Goal: Information Seeking & Learning: Learn about a topic

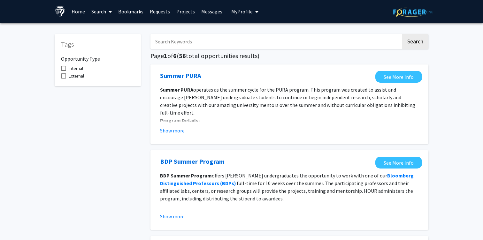
click at [102, 15] on link "Search" at bounding box center [101, 11] width 27 height 22
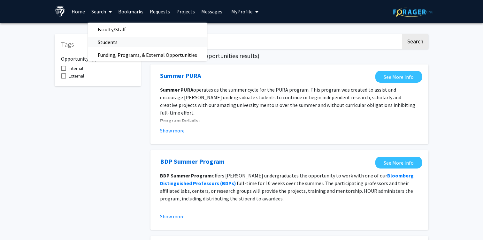
click at [123, 40] on span "Students" at bounding box center [107, 42] width 39 height 13
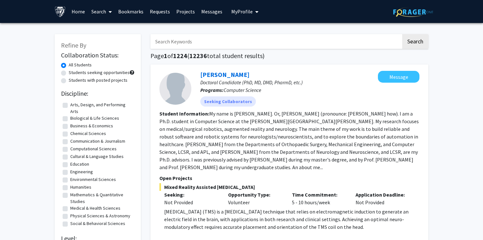
click at [108, 13] on span at bounding box center [109, 12] width 6 height 22
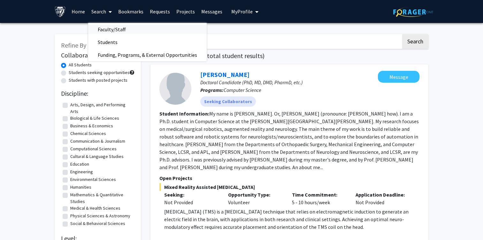
click at [122, 30] on span "Faculty/Staff" at bounding box center [111, 29] width 47 height 13
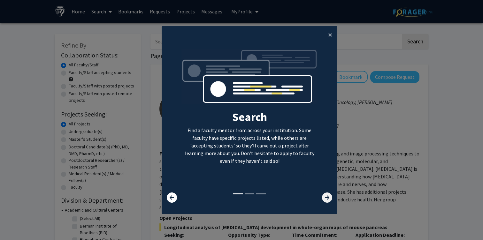
click at [328, 197] on icon at bounding box center [327, 198] width 10 height 10
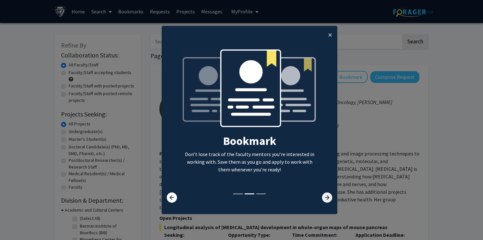
click at [328, 197] on icon at bounding box center [327, 198] width 10 height 10
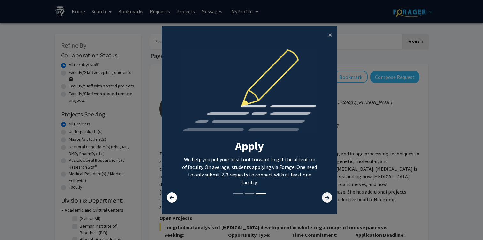
click at [328, 197] on icon at bounding box center [327, 198] width 10 height 10
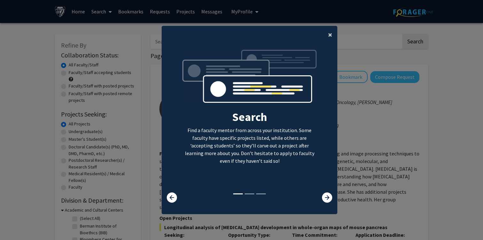
click at [330, 34] on span "×" at bounding box center [330, 35] width 4 height 10
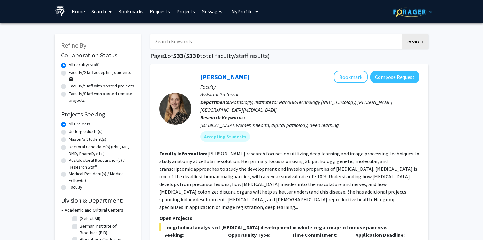
click at [249, 45] on input "Search Keywords" at bounding box center [276, 41] width 251 height 15
type input "physics"
click at [402, 34] on button "Search" at bounding box center [415, 41] width 26 height 15
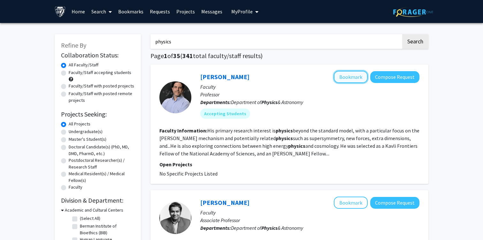
click at [355, 79] on button "Bookmark" at bounding box center [351, 77] width 34 height 12
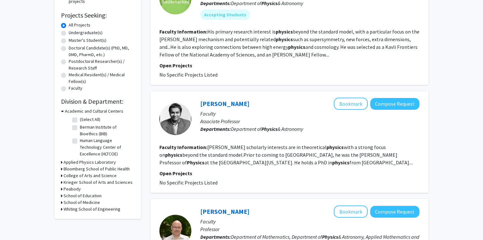
scroll to position [108, 0]
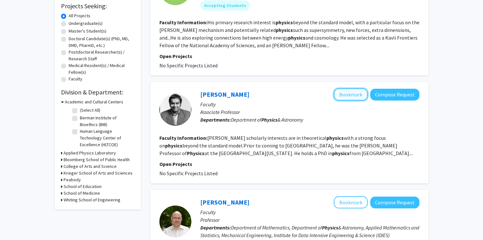
click at [343, 97] on button "Bookmark" at bounding box center [351, 95] width 34 height 12
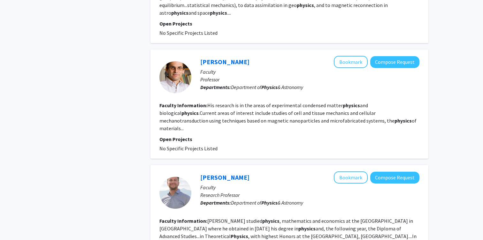
scroll to position [421, 0]
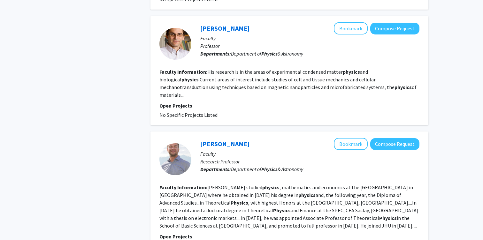
click at [243, 187] on fg-read-more "Matthieu Wyart studied physics , mathematics and economics at the Ecole Polytec…" at bounding box center [288, 206] width 259 height 45
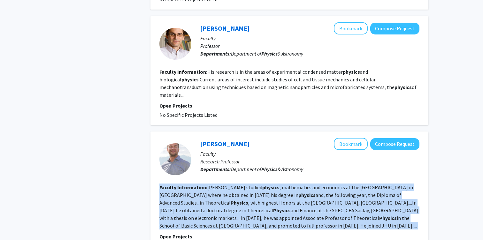
click at [228, 200] on fg-read-more "Matthieu Wyart studied physics , mathematics and economics at the Ecole Polytec…" at bounding box center [288, 206] width 259 height 45
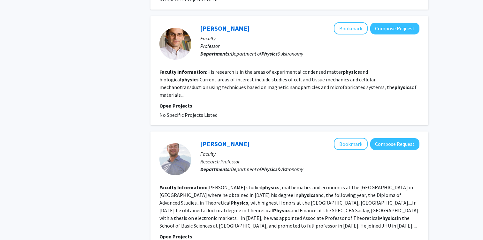
click at [228, 200] on fg-read-more "Matthieu Wyart studied physics , mathematics and economics at the Ecole Polytec…" at bounding box center [288, 206] width 259 height 45
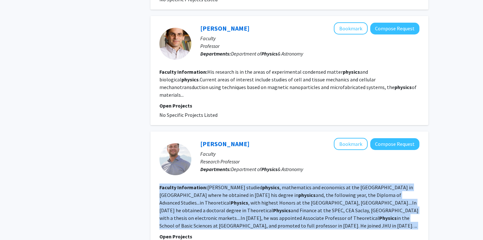
click at [242, 191] on section "Faculty Information: Matthieu Wyart studied physics , mathematics and economics…" at bounding box center [289, 207] width 260 height 46
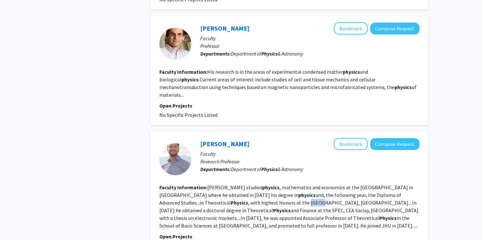
click at [242, 191] on section "Faculty Information: Matthieu Wyart studied physics , mathematics and economics…" at bounding box center [289, 207] width 260 height 46
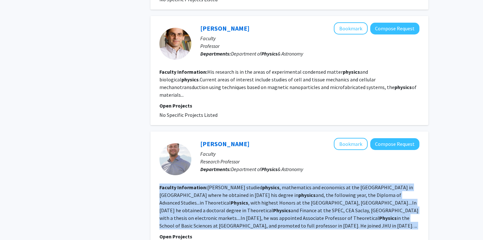
click at [242, 191] on section "Faculty Information: Matthieu Wyart studied physics , mathematics and economics…" at bounding box center [289, 207] width 260 height 46
click at [254, 186] on fg-read-more "Matthieu Wyart studied physics , mathematics and economics at the Ecole Polytec…" at bounding box center [288, 206] width 259 height 45
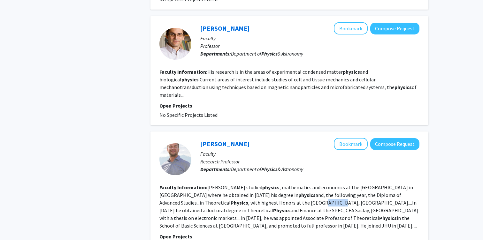
click at [254, 186] on fg-read-more "Matthieu Wyart studied physics , mathematics and economics at the Ecole Polytec…" at bounding box center [288, 206] width 259 height 45
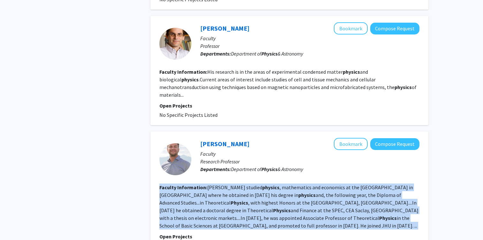
click at [254, 186] on fg-read-more "Matthieu Wyart studied physics , mathematics and economics at the Ecole Polytec…" at bounding box center [288, 206] width 259 height 45
click at [246, 186] on fg-read-more "Matthieu Wyart studied physics , mathematics and economics at the Ecole Polytec…" at bounding box center [288, 206] width 259 height 45
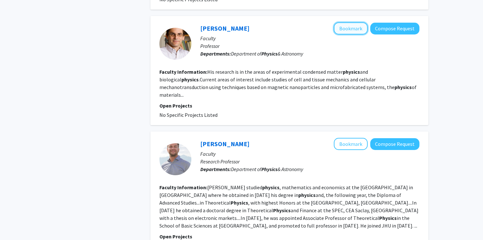
click at [353, 22] on button "Bookmark" at bounding box center [351, 28] width 34 height 12
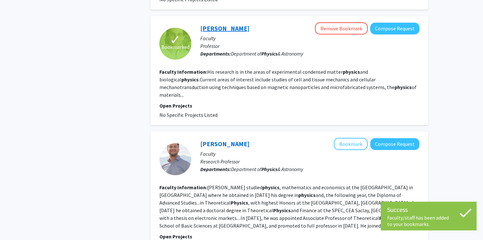
click at [212, 24] on link "Dan Reich" at bounding box center [224, 28] width 49 height 8
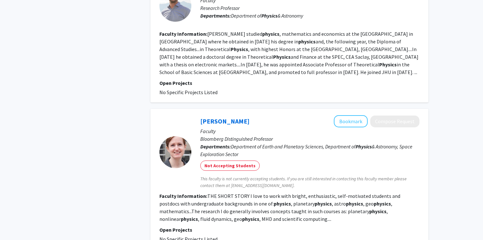
scroll to position [595, 0]
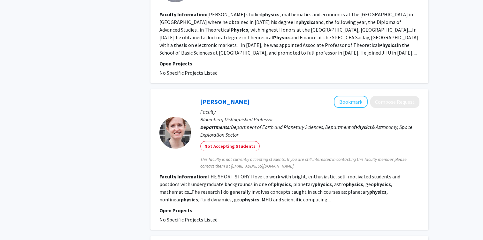
click at [332, 156] on span "This faculty is not currently accepting students. If you are still interested i…" at bounding box center [309, 162] width 219 height 13
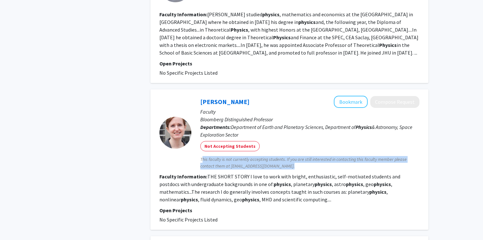
click at [332, 156] on span "This faculty is not currently accepting students. If you are still interested i…" at bounding box center [309, 162] width 219 height 13
click at [319, 156] on span "This faculty is not currently accepting students. If you are still interested i…" at bounding box center [309, 162] width 219 height 13
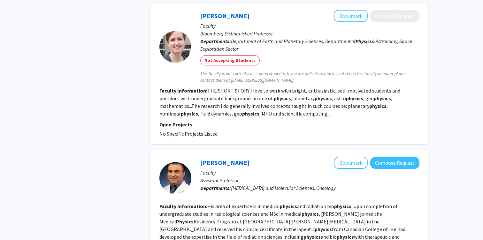
scroll to position [697, 0]
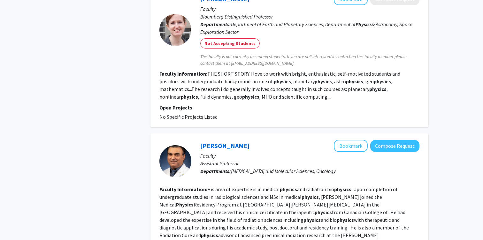
click at [261, 168] on span "Radiation Oncology and Molecular Sciences, Oncology" at bounding box center [283, 171] width 105 height 6
click at [264, 168] on span "Radiation Oncology and Molecular Sciences, Oncology" at bounding box center [283, 171] width 105 height 6
click at [270, 168] on span "Radiation Oncology and Molecular Sciences, Oncology" at bounding box center [283, 171] width 105 height 6
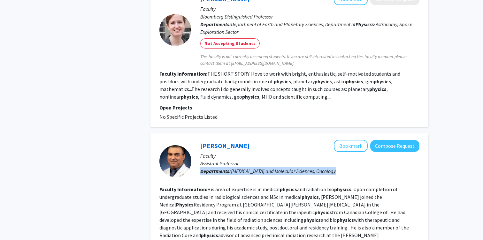
click at [270, 168] on span "Radiation Oncology and Molecular Sciences, Oncology" at bounding box center [283, 171] width 105 height 6
click at [283, 168] on span "Radiation Oncology and Molecular Sciences, Oncology" at bounding box center [283, 171] width 105 height 6
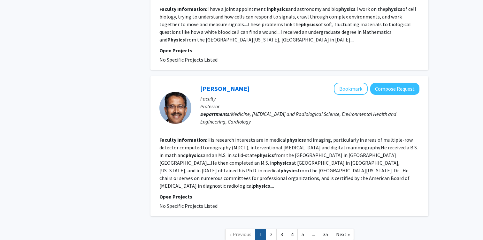
scroll to position [1178, 0]
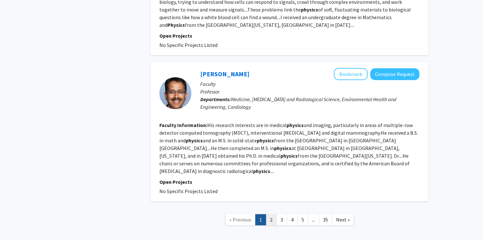
click at [271, 214] on link "2" at bounding box center [271, 219] width 11 height 11
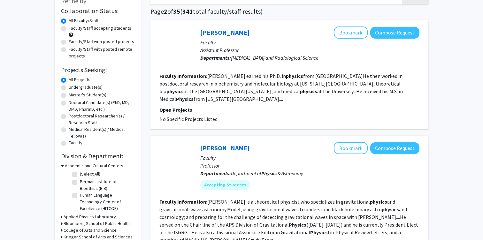
scroll to position [56, 0]
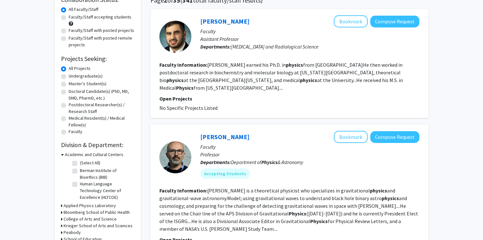
click at [243, 162] on span "Department of Physics & Astronomy" at bounding box center [267, 162] width 72 height 6
click at [258, 162] on span "Department of Physics & Astronomy" at bounding box center [267, 162] width 72 height 6
click at [347, 137] on button "Bookmark" at bounding box center [351, 137] width 34 height 12
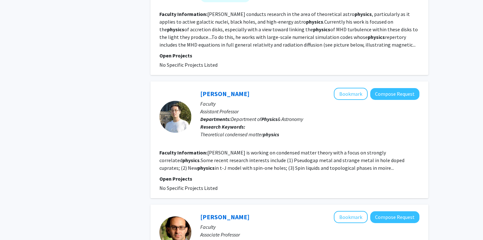
scroll to position [673, 0]
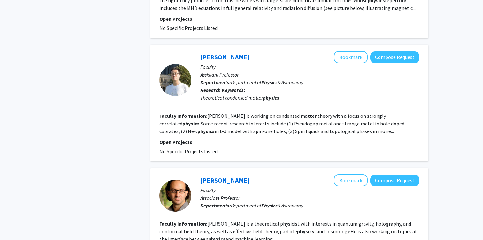
click at [25, 112] on div "Refine By Collaboration Status: Collaboration Status All Faculty/Staff Collabor…" at bounding box center [241, 20] width 483 height 1341
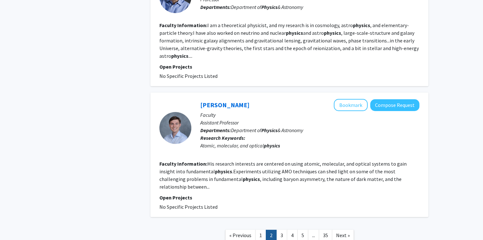
scroll to position [1113, 0]
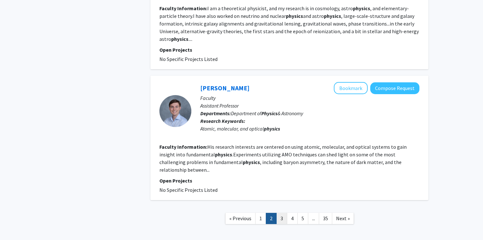
click at [280, 213] on link "3" at bounding box center [281, 218] width 11 height 11
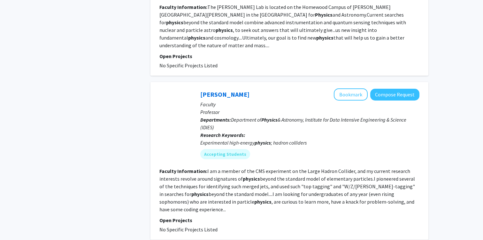
scroll to position [352, 0]
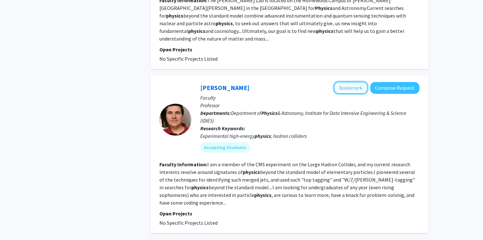
click at [343, 82] on button "Bookmark" at bounding box center [351, 88] width 34 height 12
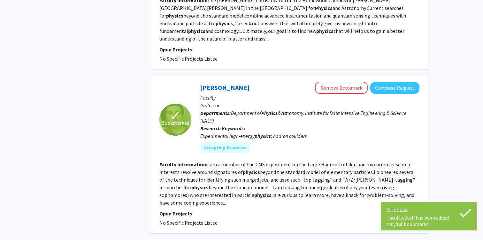
click at [297, 161] on fg-read-more "I am a member of the CMS experiment on the Large Hadron Collider, and my curren…" at bounding box center [287, 183] width 256 height 45
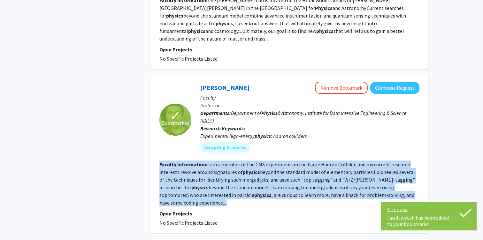
click at [297, 161] on fg-read-more "I am a member of the CMS experiment on the Large Hadron Collider, and my curren…" at bounding box center [287, 183] width 256 height 45
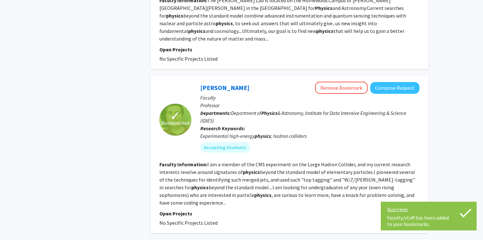
click at [292, 161] on fg-read-more "I am a member of the CMS experiment on the Large Hadron Collider, and my curren…" at bounding box center [287, 183] width 256 height 45
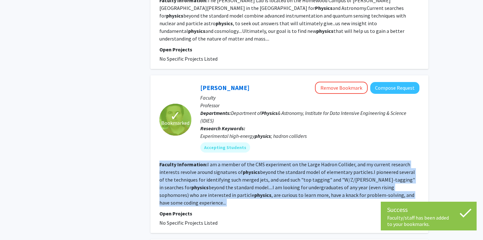
click at [292, 161] on fg-read-more "I am a member of the CMS experiment on the Large Hadron Collider, and my curren…" at bounding box center [287, 183] width 256 height 45
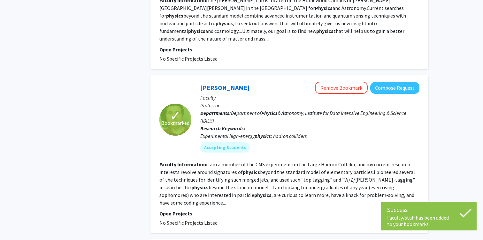
click at [280, 161] on fg-read-more "I am a member of the CMS experiment on the Large Hadron Collider, and my curren…" at bounding box center [287, 183] width 256 height 45
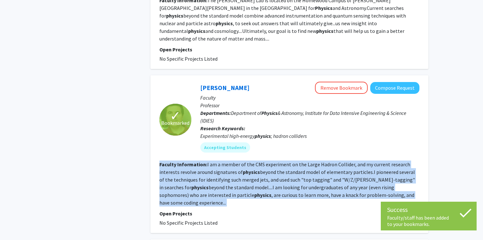
click at [280, 161] on fg-read-more "I am a member of the CMS experiment on the Large Hadron Collider, and my curren…" at bounding box center [287, 183] width 256 height 45
click at [280, 163] on fg-read-more "I am a member of the CMS experiment on the Large Hadron Collider, and my curren…" at bounding box center [287, 183] width 256 height 45
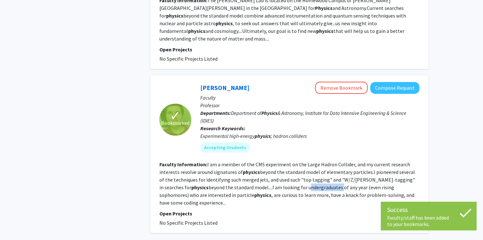
click at [280, 163] on fg-read-more "I am a member of the CMS experiment on the Large Hadron Collider, and my curren…" at bounding box center [287, 183] width 256 height 45
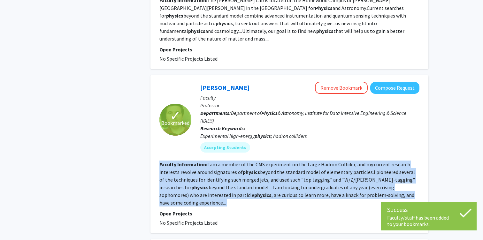
click at [280, 163] on fg-read-more "I am a member of the CMS experiment on the Large Hadron Collider, and my curren…" at bounding box center [287, 183] width 256 height 45
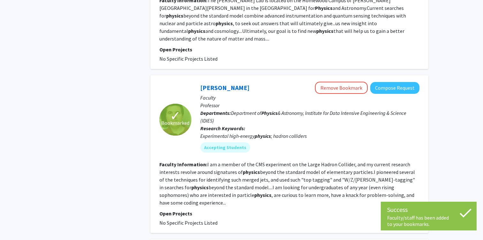
click at [268, 174] on fg-read-more "I am a member of the CMS experiment on the Large Hadron Collider, and my curren…" at bounding box center [287, 183] width 256 height 45
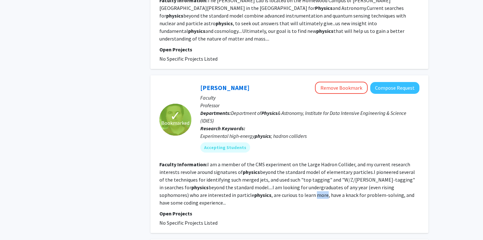
click at [268, 174] on fg-read-more "I am a member of the CMS experiment on the Large Hadron Collider, and my curren…" at bounding box center [287, 183] width 256 height 45
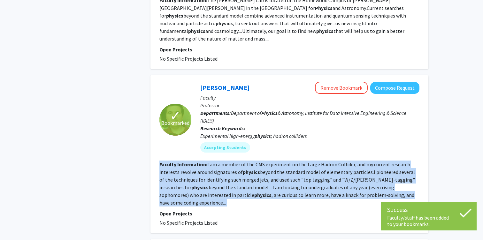
click at [268, 174] on fg-read-more "I am a member of the CMS experiment on the Large Hadron Collider, and my curren…" at bounding box center [287, 183] width 256 height 45
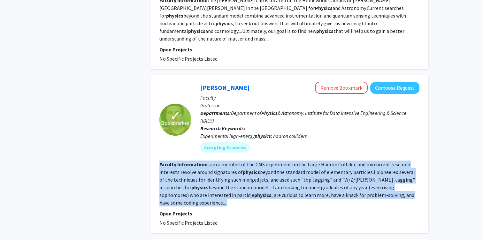
click at [281, 174] on fg-read-more "I am a member of the CMS experiment on the Large Hadron Collider, and my curren…" at bounding box center [287, 183] width 256 height 45
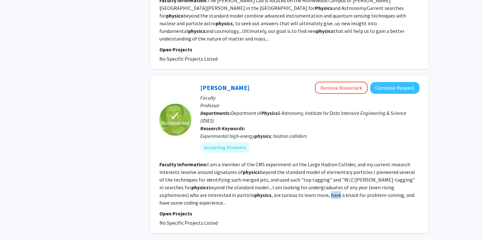
click at [281, 174] on fg-read-more "I am a member of the CMS experiment on the Large Hadron Collider, and my curren…" at bounding box center [287, 183] width 256 height 45
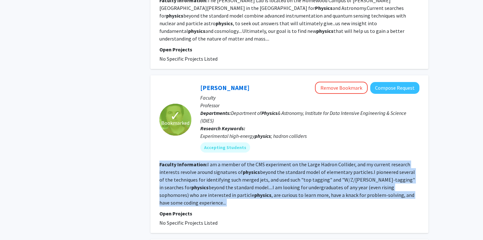
click at [281, 174] on fg-read-more "I am a member of the CMS experiment on the Large Hadron Collider, and my curren…" at bounding box center [287, 183] width 256 height 45
click at [276, 174] on fg-read-more "I am a member of the CMS experiment on the Large Hadron Collider, and my curren…" at bounding box center [287, 183] width 256 height 45
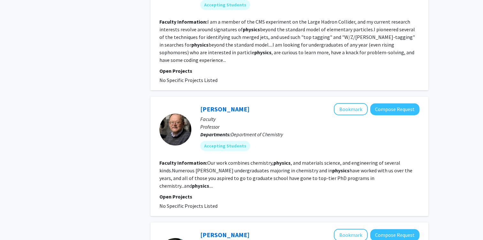
scroll to position [500, 0]
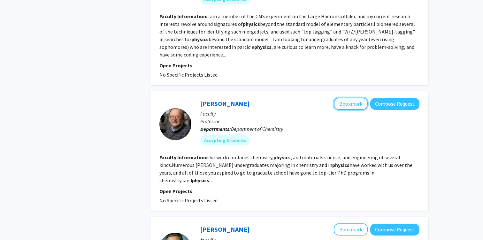
click at [353, 98] on button "Bookmark" at bounding box center [351, 104] width 34 height 12
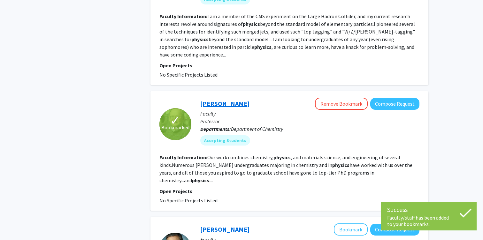
click at [217, 100] on link "Kit Bowen" at bounding box center [224, 104] width 49 height 8
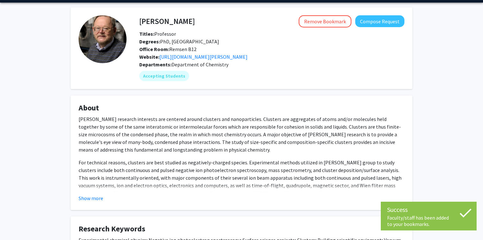
scroll to position [22, 0]
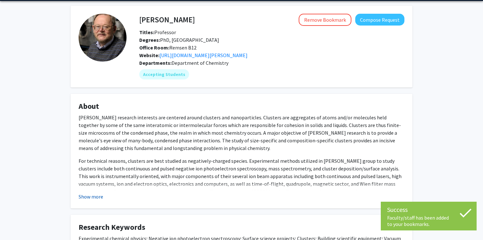
click at [100, 194] on button "Show more" at bounding box center [91, 197] width 25 height 8
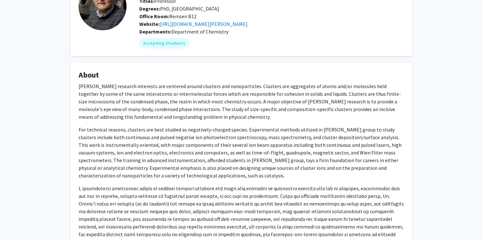
scroll to position [53, 0]
click at [214, 24] on link "https://pages.jh.edu/chem/bowen/" at bounding box center [203, 24] width 88 height 6
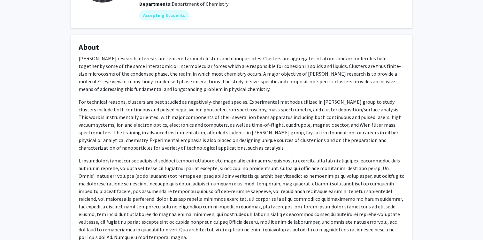
scroll to position [0, 0]
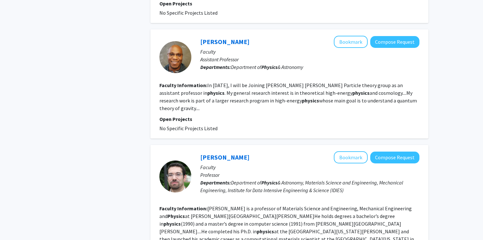
scroll to position [1112, 0]
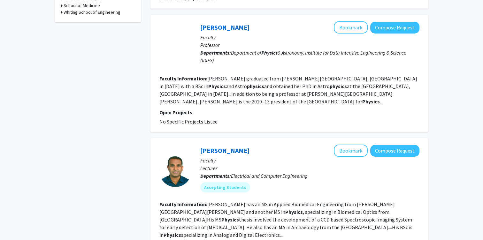
scroll to position [296, 0]
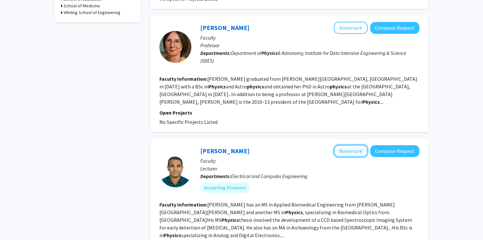
click at [354, 145] on button "Bookmark" at bounding box center [351, 151] width 34 height 12
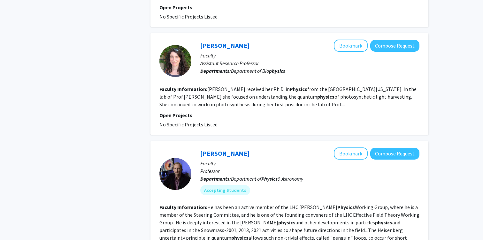
scroll to position [536, 0]
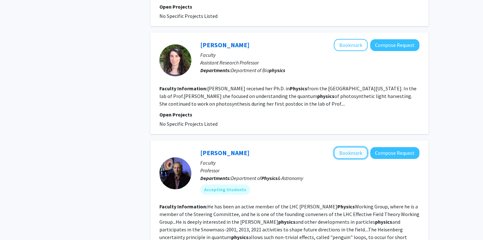
click at [346, 147] on button "Bookmark" at bounding box center [351, 153] width 34 height 12
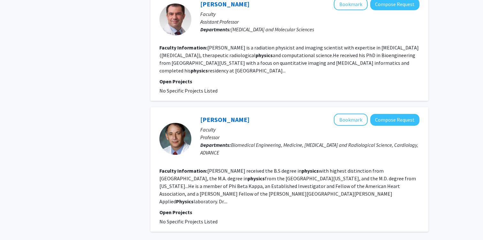
scroll to position [1065, 0]
click at [348, 113] on button "Bookmark" at bounding box center [351, 119] width 34 height 12
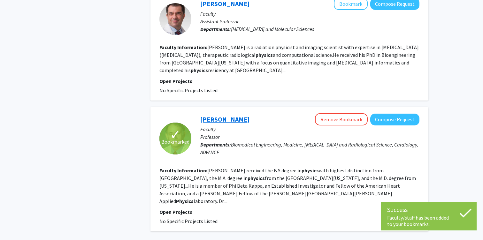
click at [224, 115] on link "Henry Halperin" at bounding box center [224, 119] width 49 height 8
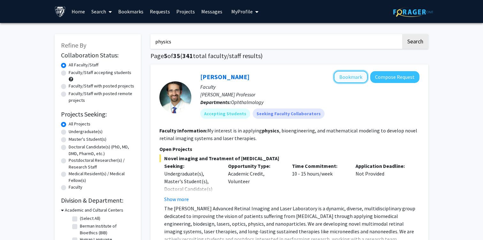
click at [349, 75] on button "Bookmark" at bounding box center [351, 77] width 34 height 12
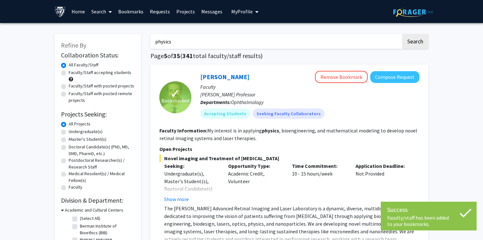
click at [211, 159] on span "Novel imaging and Treatment of Eye Diseases" at bounding box center [289, 159] width 260 height 8
click at [199, 159] on span "Novel imaging and Treatment of Eye Diseases" at bounding box center [289, 159] width 260 height 8
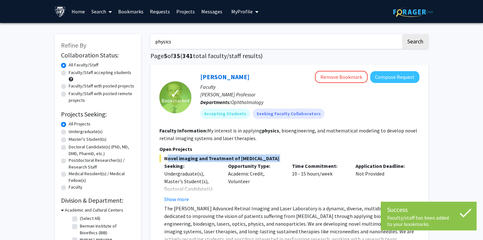
click at [199, 159] on span "Novel imaging and Treatment of Eye Diseases" at bounding box center [289, 159] width 260 height 8
click at [177, 199] on button "Show more" at bounding box center [176, 200] width 25 height 8
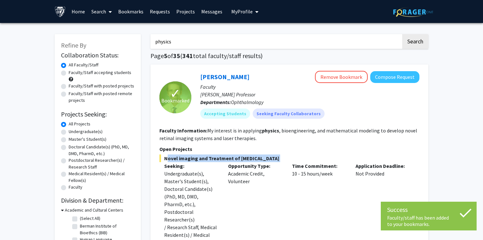
click at [209, 155] on span "Novel imaging and Treatment of Eye Diseases" at bounding box center [289, 159] width 260 height 8
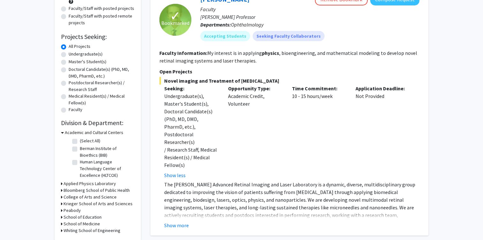
scroll to position [74, 0]
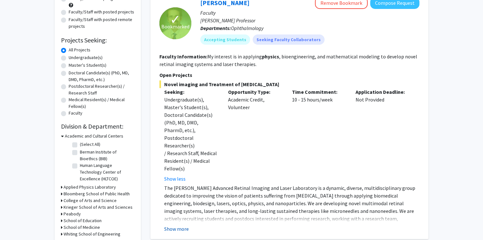
click at [178, 225] on button "Show more" at bounding box center [176, 229] width 25 height 8
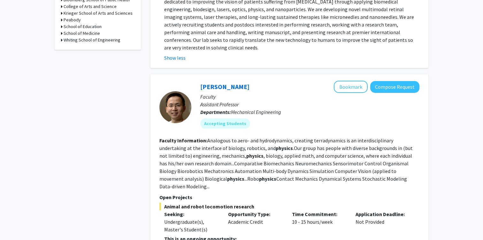
scroll to position [258, 0]
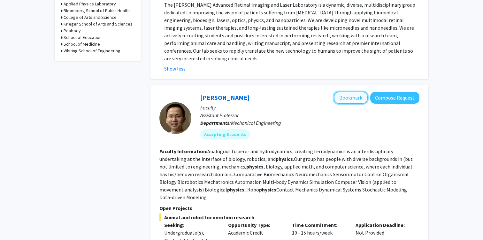
click at [356, 92] on button "Bookmark" at bounding box center [351, 98] width 34 height 12
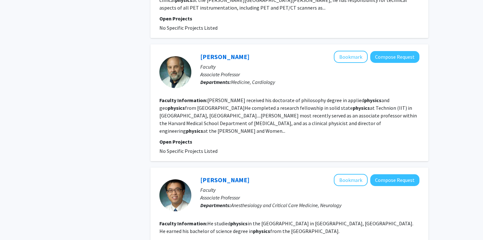
scroll to position [904, 0]
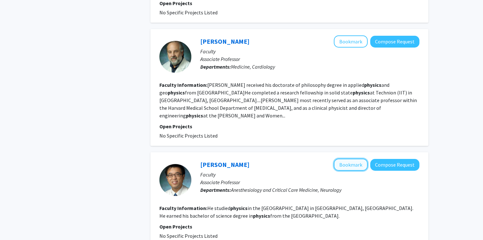
click at [350, 159] on button "Bookmark" at bounding box center [351, 165] width 34 height 12
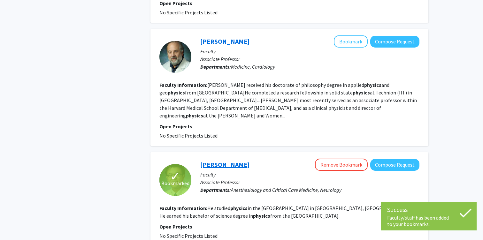
click at [214, 161] on link "Sung-Min Cho" at bounding box center [224, 165] width 49 height 8
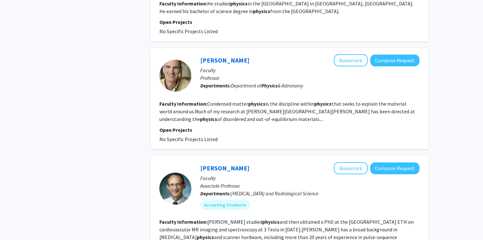
scroll to position [1108, 0]
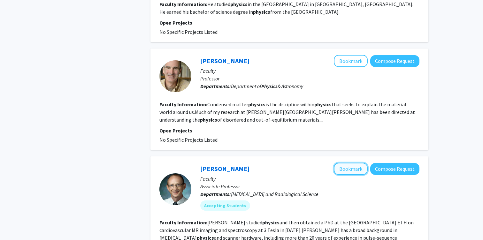
click at [350, 163] on button "Bookmark" at bounding box center [351, 169] width 34 height 12
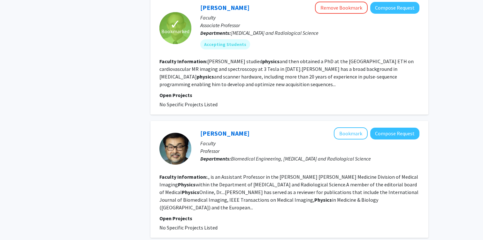
scroll to position [1276, 0]
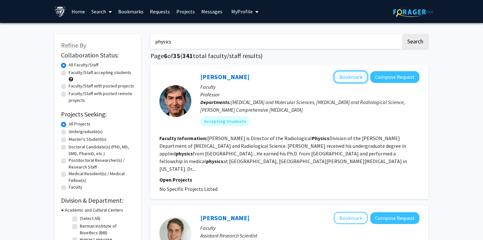
click at [348, 76] on button "Bookmark" at bounding box center [351, 77] width 34 height 12
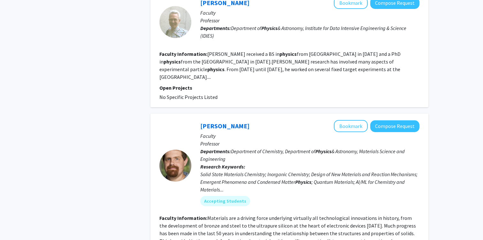
scroll to position [545, 0]
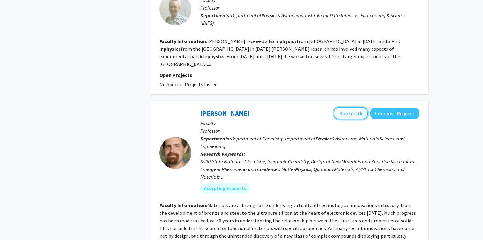
click at [346, 107] on button "Bookmark" at bounding box center [351, 113] width 34 height 12
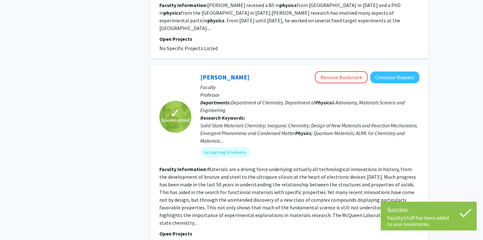
scroll to position [602, 0]
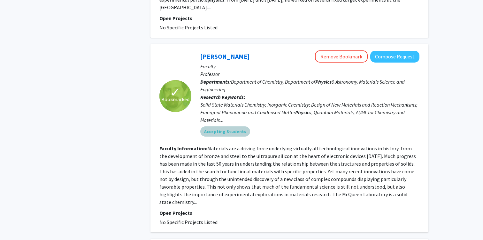
click at [225, 127] on mat-chip "Accepting Students" at bounding box center [225, 132] width 50 height 10
click at [226, 127] on mat-chip "Accepting Students" at bounding box center [225, 132] width 50 height 10
click at [166, 145] on b "Faculty Information:" at bounding box center [183, 148] width 48 height 6
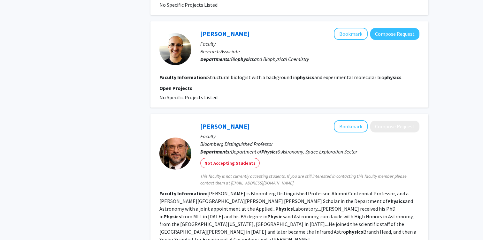
scroll to position [1113, 0]
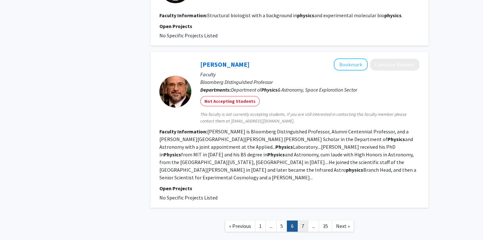
click at [301, 221] on link "7" at bounding box center [303, 226] width 11 height 11
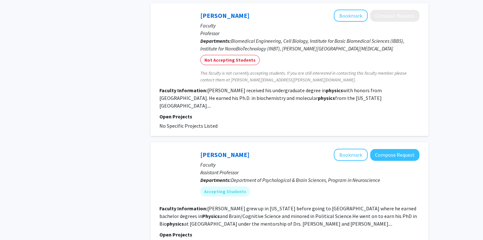
scroll to position [1002, 0]
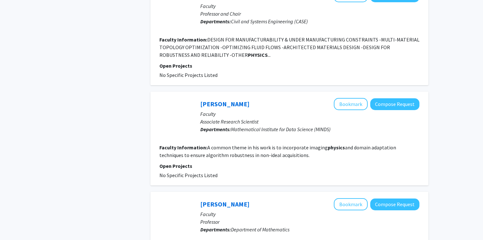
scroll to position [982, 0]
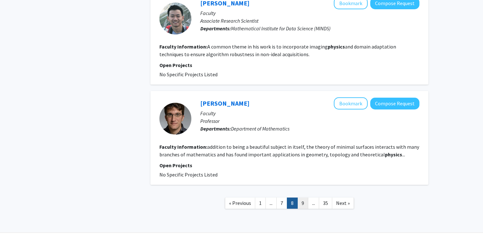
click at [302, 198] on link "9" at bounding box center [303, 203] width 11 height 11
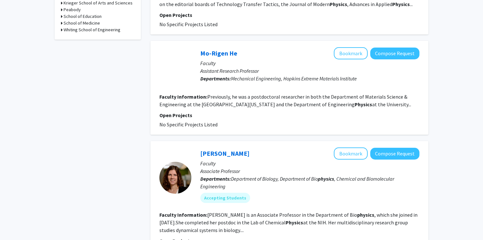
scroll to position [289, 0]
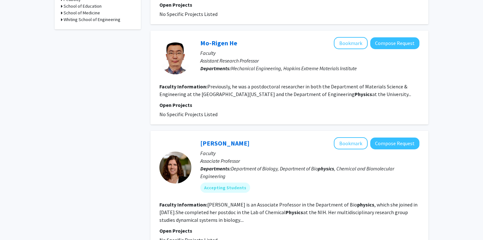
click at [279, 202] on fg-read-more "Margaret Johnson is an Associate Professor in the Department of Bio physics , w…" at bounding box center [288, 213] width 258 height 22
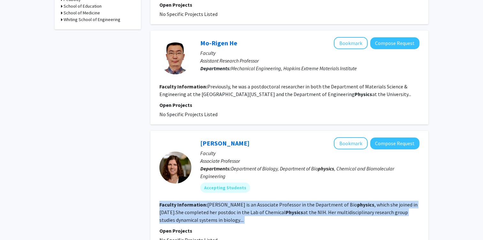
click at [297, 202] on fg-read-more "Margaret Johnson is an Associate Professor in the Department of Bio physics , w…" at bounding box center [288, 213] width 258 height 22
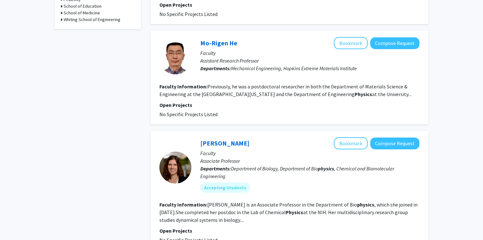
click at [297, 202] on fg-read-more "Margaret Johnson is an Associate Professor in the Department of Bio physics , w…" at bounding box center [288, 213] width 258 height 22
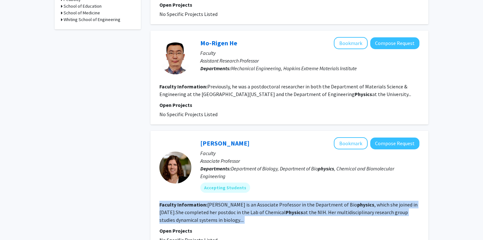
click at [287, 202] on fg-read-more "Margaret Johnson is an Associate Professor in the Department of Bio physics , w…" at bounding box center [288, 213] width 258 height 22
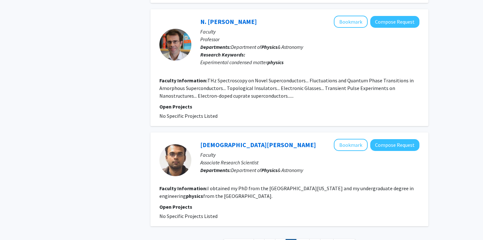
scroll to position [989, 0]
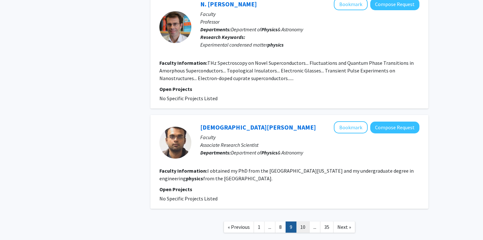
click at [305, 222] on link "10" at bounding box center [302, 227] width 13 height 11
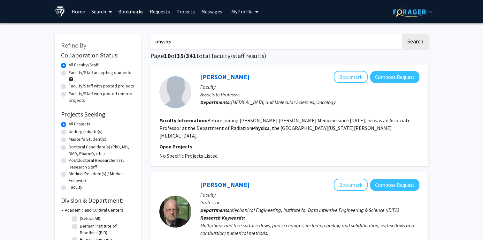
click at [256, 131] on fg-read-more "Before joining Johns Hopkins Medicine since April 2019, he was an Associate Pro…" at bounding box center [284, 128] width 251 height 22
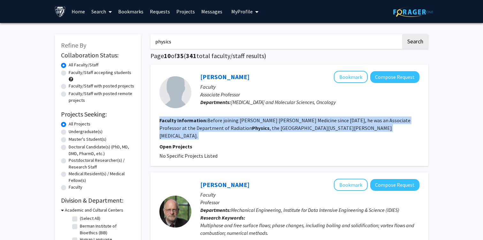
click at [276, 127] on fg-read-more "Before joining Johns Hopkins Medicine since April 2019, he was an Associate Pro…" at bounding box center [284, 128] width 251 height 22
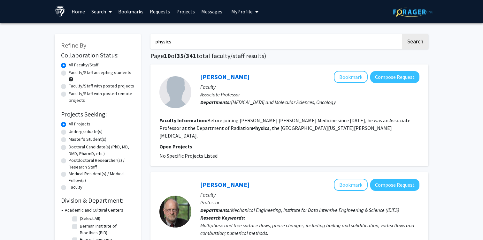
click at [276, 127] on fg-read-more "Before joining Johns Hopkins Medicine since April 2019, he was an Associate Pro…" at bounding box center [284, 128] width 251 height 22
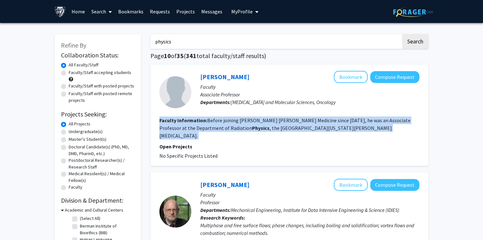
click at [297, 127] on fg-read-more "Before joining Johns Hopkins Medicine since April 2019, he was an Associate Pro…" at bounding box center [284, 128] width 251 height 22
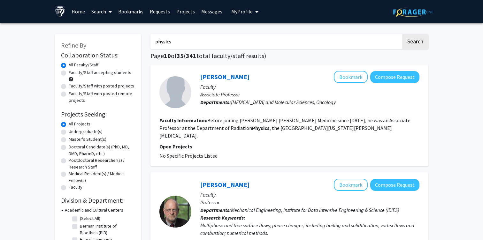
click at [297, 127] on fg-read-more "Before joining Johns Hopkins Medicine since April 2019, he was an Associate Pro…" at bounding box center [284, 128] width 251 height 22
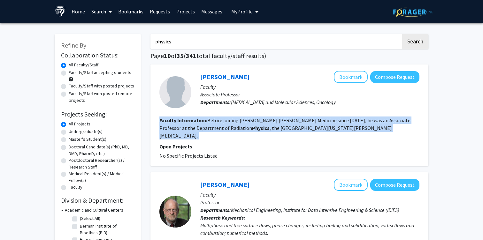
click at [291, 127] on fg-read-more "Before joining Johns Hopkins Medicine since April 2019, he was an Associate Pro…" at bounding box center [284, 128] width 251 height 22
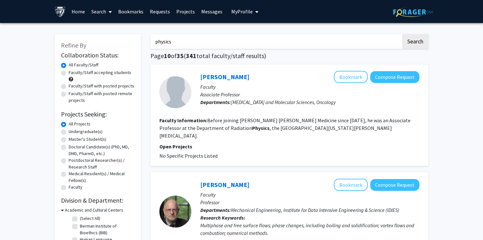
click at [291, 127] on fg-read-more "Before joining Johns Hopkins Medicine since April 2019, he was an Associate Pro…" at bounding box center [284, 128] width 251 height 22
click at [287, 128] on fg-read-more "Before joining Johns Hopkins Medicine since April 2019, he was an Associate Pro…" at bounding box center [284, 128] width 251 height 22
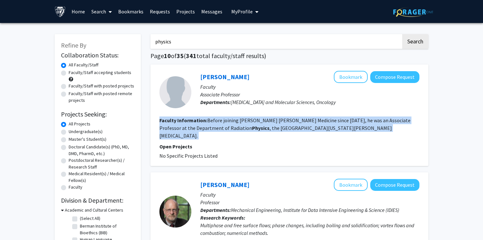
click at [287, 128] on fg-read-more "Before joining Johns Hopkins Medicine since April 2019, he was an Associate Pro…" at bounding box center [284, 128] width 251 height 22
click at [291, 128] on fg-read-more "Before joining Johns Hopkins Medicine since April 2019, he was an Associate Pro…" at bounding box center [284, 128] width 251 height 22
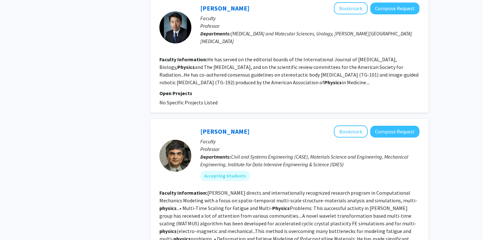
scroll to position [1001, 0]
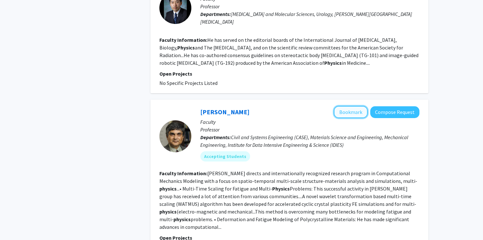
click at [359, 106] on button "Bookmark" at bounding box center [351, 112] width 34 height 12
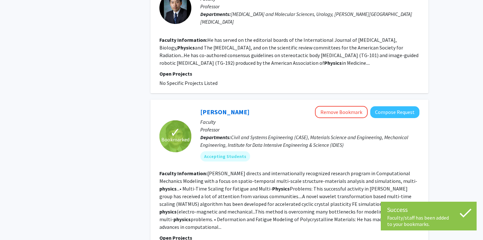
scroll to position [1045, 0]
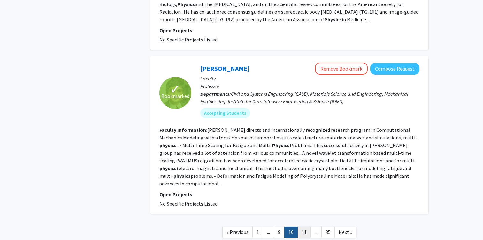
click at [301, 227] on link "11" at bounding box center [304, 232] width 13 height 11
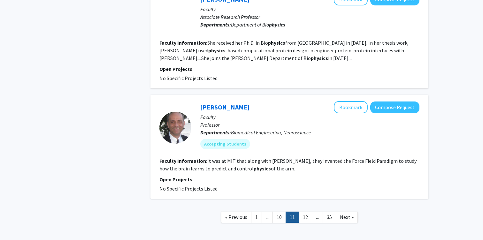
scroll to position [975, 0]
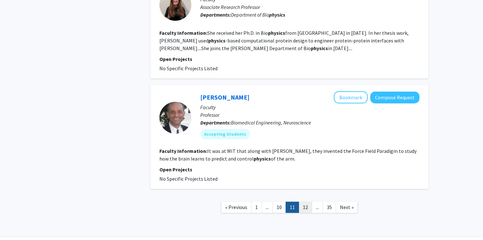
click at [305, 202] on link "12" at bounding box center [305, 207] width 13 height 11
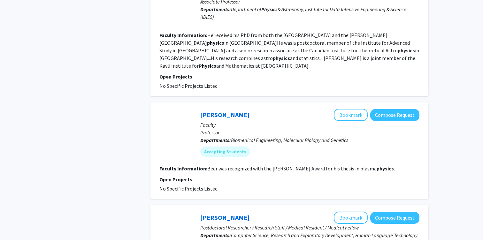
scroll to position [930, 0]
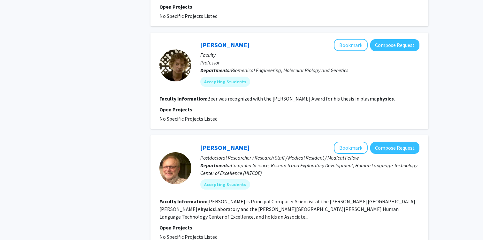
scroll to position [959, 0]
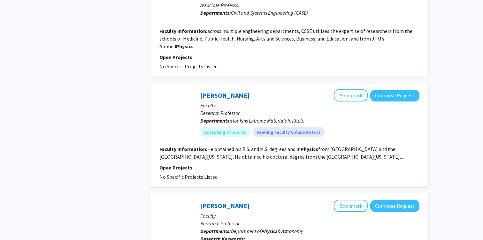
scroll to position [938, 0]
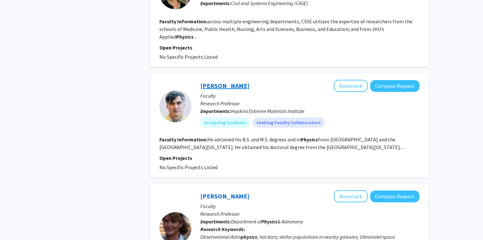
click at [222, 82] on link "Laszlo Kecskes" at bounding box center [224, 86] width 49 height 8
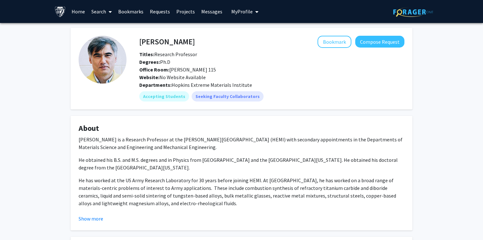
click at [222, 142] on p "Dr. Laszlo Kecskes is a Research Professor at the Hopkins Extreme Materials Ins…" at bounding box center [242, 143] width 326 height 15
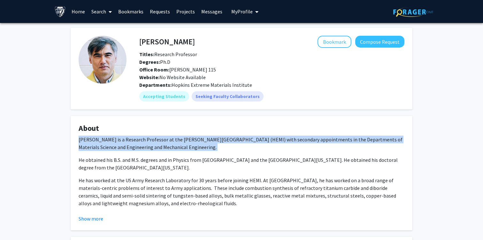
click at [188, 152] on div "Dr. Laszlo Kecskes is a Research Professor at the Hopkins Extreme Materials Ins…" at bounding box center [242, 192] width 326 height 113
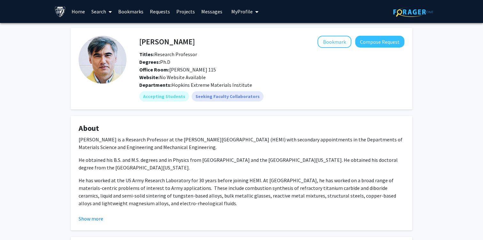
click at [188, 152] on div "Dr. Laszlo Kecskes is a Research Professor at the Hopkins Extreme Materials Ins…" at bounding box center [242, 192] width 326 height 113
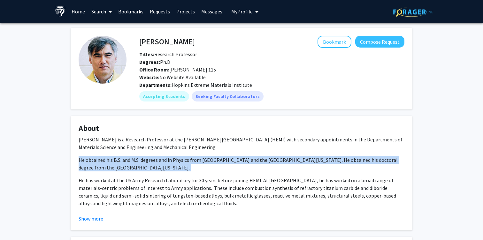
click at [166, 153] on div "Dr. Laszlo Kecskes is a Research Professor at the Hopkins Extreme Materials Ins…" at bounding box center [242, 192] width 326 height 113
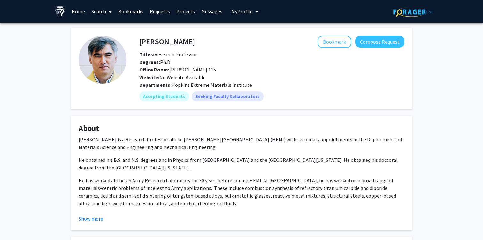
click at [166, 153] on div "Dr. Laszlo Kecskes is a Research Professor at the Hopkins Extreme Materials Ins…" at bounding box center [242, 192] width 326 height 113
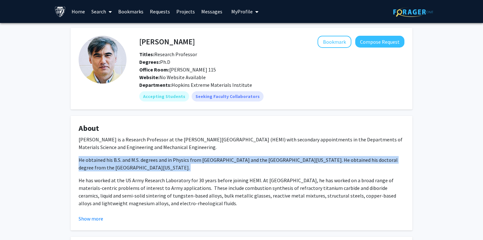
click at [175, 162] on p "He obtained his B.S. and M.S. degrees and in Physics from Rensselaer Polytechni…" at bounding box center [242, 163] width 326 height 15
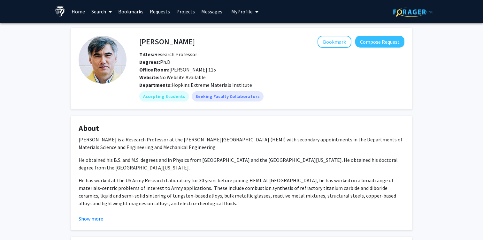
click at [175, 162] on p "He obtained his B.S. and M.S. degrees and in Physics from Rensselaer Polytechni…" at bounding box center [242, 163] width 326 height 15
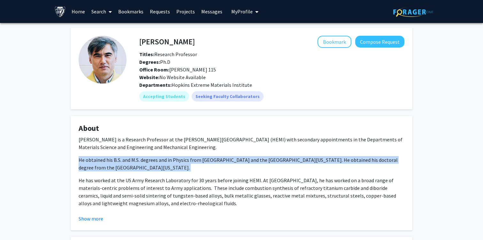
click at [193, 184] on p "He has worked at the US Army Research Laboratory for 30 years before joining HE…" at bounding box center [242, 192] width 326 height 31
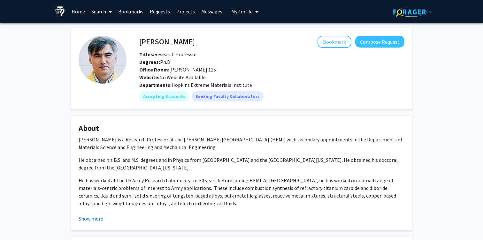
click at [193, 184] on p "He has worked at the US Army Research Laboratory for 30 years before joining HE…" at bounding box center [242, 192] width 326 height 31
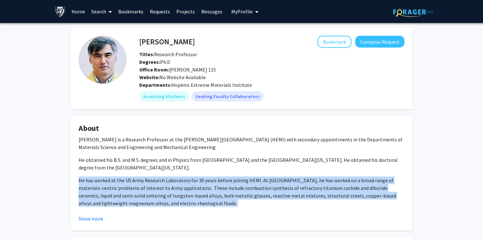
click at [168, 195] on p "He has worked at the US Army Research Laboratory for 30 years before joining HE…" at bounding box center [242, 192] width 326 height 31
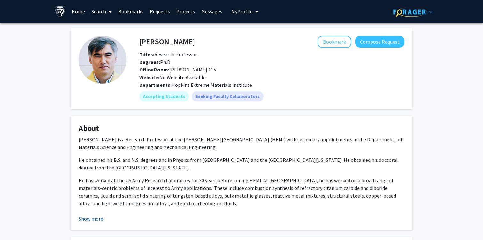
click at [101, 218] on button "Show more" at bounding box center [91, 219] width 25 height 8
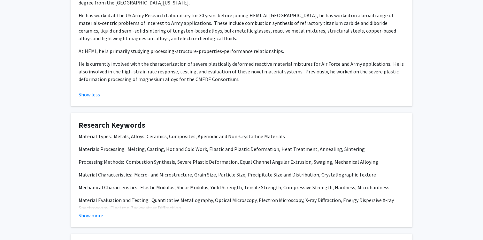
scroll to position [171, 0]
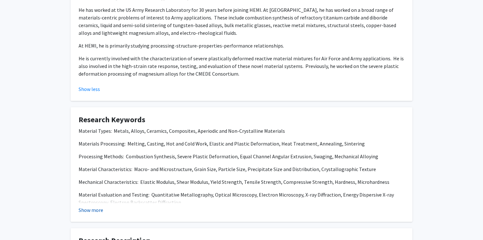
click at [97, 210] on button "Show more" at bounding box center [91, 210] width 25 height 8
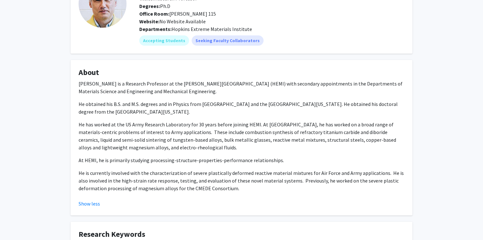
scroll to position [0, 0]
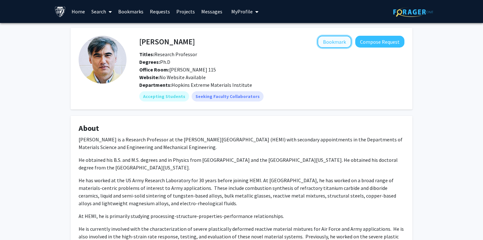
click at [345, 39] on button "Bookmark" at bounding box center [335, 42] width 34 height 12
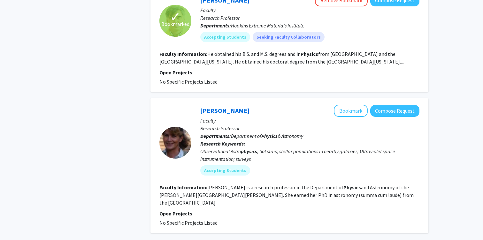
scroll to position [1042, 0]
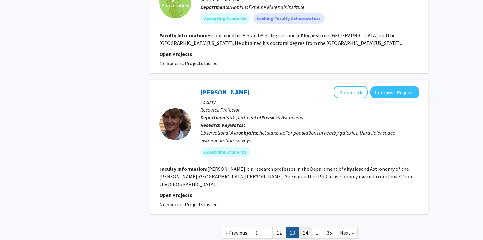
click at [307, 228] on link "14" at bounding box center [305, 233] width 13 height 11
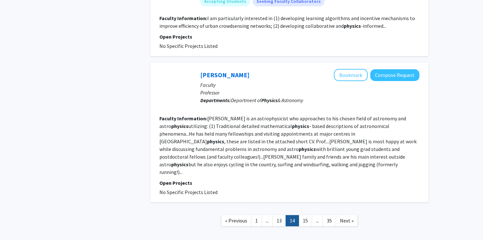
scroll to position [1153, 0]
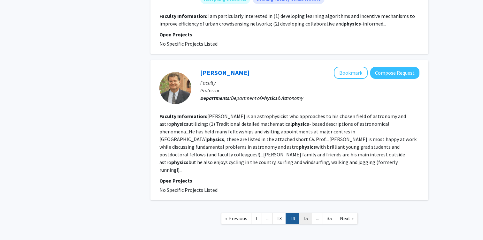
click at [304, 213] on link "15" at bounding box center [305, 218] width 13 height 11
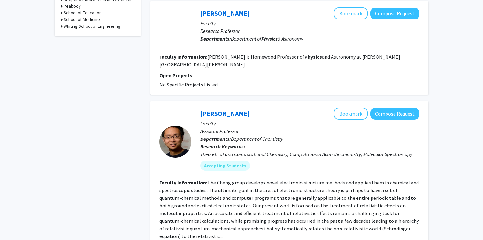
scroll to position [337, 0]
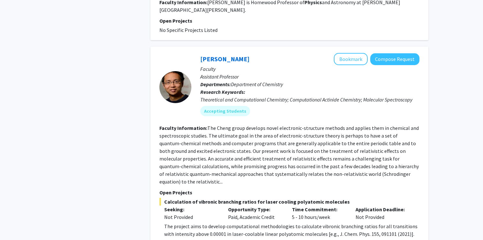
click at [247, 134] on fg-read-more "The Cheng group develops novel electronic-structure methods and applies them in…" at bounding box center [289, 155] width 260 height 60
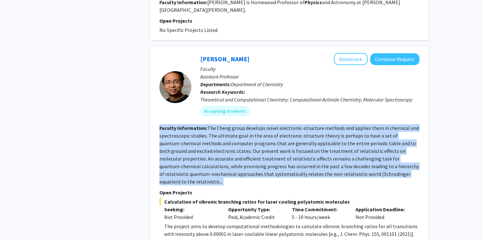
click at [270, 138] on fg-read-more "The Cheng group develops novel electronic-structure methods and applies them in…" at bounding box center [289, 155] width 260 height 60
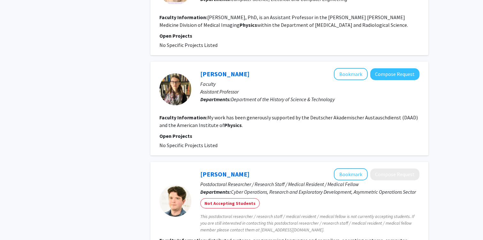
scroll to position [1077, 0]
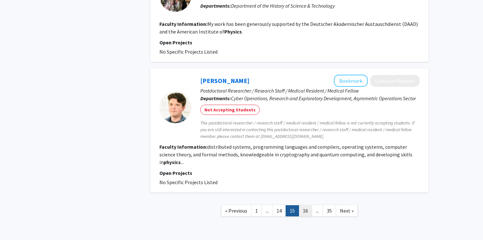
click at [302, 206] on link "16" at bounding box center [305, 211] width 13 height 11
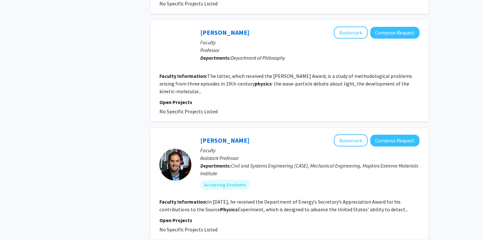
scroll to position [568, 0]
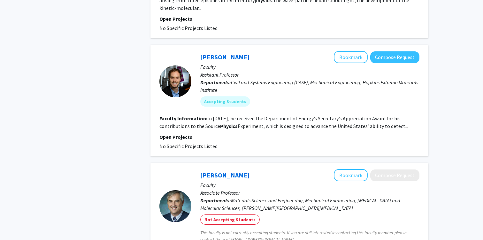
click at [215, 53] on link "Ryan Hurley" at bounding box center [224, 57] width 49 height 8
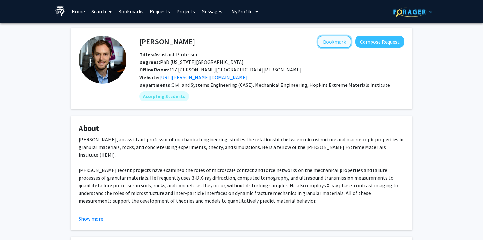
click at [334, 39] on button "Bookmark" at bounding box center [335, 42] width 34 height 12
click at [87, 217] on button "Show more" at bounding box center [91, 219] width 25 height 8
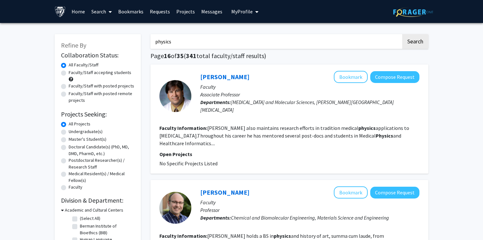
click at [69, 131] on label "Undergraduate(s)" at bounding box center [86, 131] width 34 height 7
click at [69, 131] on input "Undergraduate(s)" at bounding box center [71, 130] width 4 height 4
radio input "true"
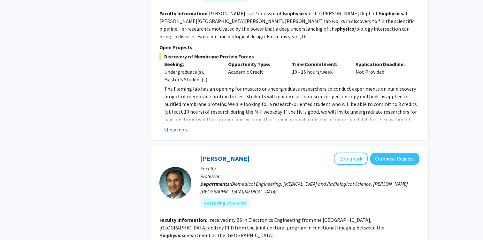
scroll to position [557, 0]
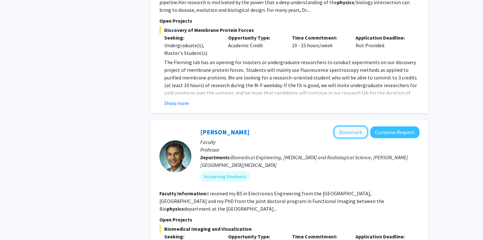
click at [353, 126] on button "Bookmark" at bounding box center [351, 132] width 34 height 12
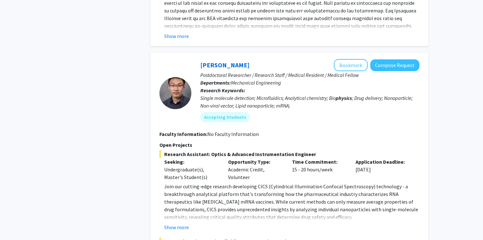
scroll to position [1008, 0]
click at [178, 223] on button "Show more" at bounding box center [176, 227] width 25 height 8
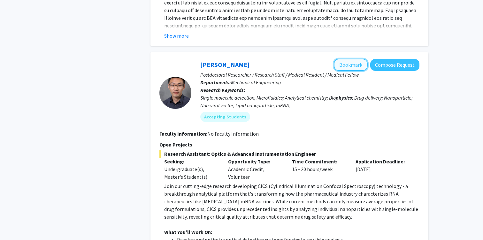
click at [351, 59] on button "Bookmark" at bounding box center [351, 65] width 34 height 12
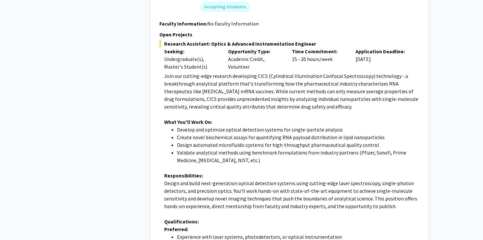
scroll to position [1113, 0]
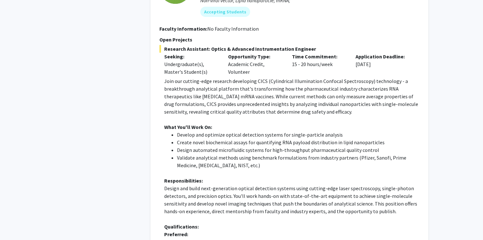
click at [226, 131] on li "Develop and optimize optical detection systems for single-particle analysis" at bounding box center [298, 135] width 243 height 8
click at [225, 139] on li "Create novel biochemical assays for quantifying RNA payload distribution in lip…" at bounding box center [298, 143] width 243 height 8
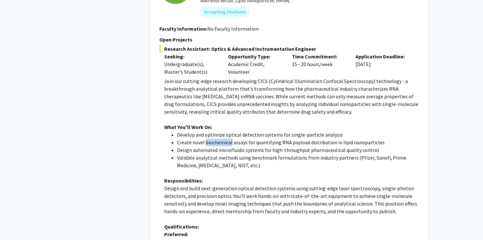
click at [225, 139] on li "Create novel biochemical assays for quantifying RNA payload distribution in lip…" at bounding box center [298, 143] width 243 height 8
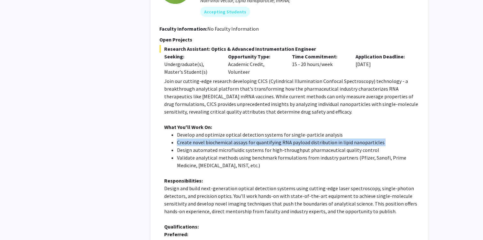
click at [224, 154] on li "Validate analytical methods using benchmark formulations from industry partners…" at bounding box center [298, 161] width 243 height 15
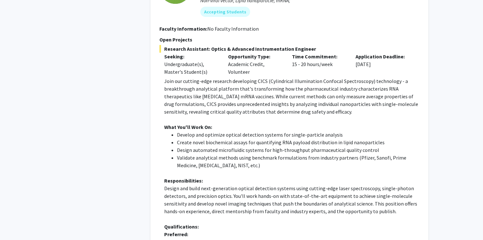
click at [224, 154] on li "Validate analytical methods using benchmark formulations from industry partners…" at bounding box center [298, 161] width 243 height 15
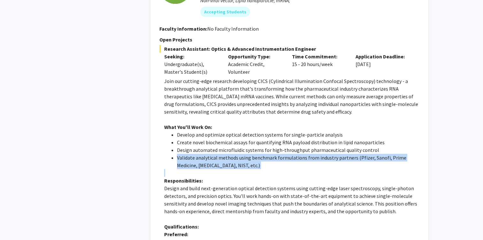
click at [223, 146] on li "Design automated microfluidic systems for high-throughput pharmaceutical qualit…" at bounding box center [298, 150] width 243 height 8
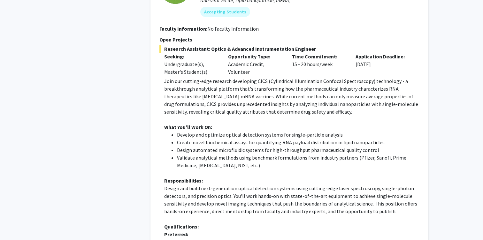
click at [223, 146] on li "Design automated microfluidic systems for high-throughput pharmaceutical qualit…" at bounding box center [298, 150] width 243 height 8
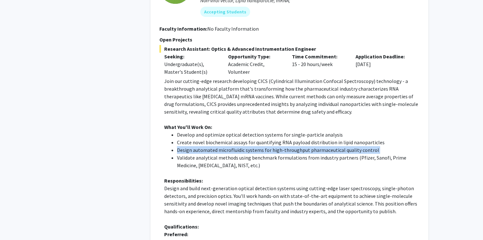
click at [216, 146] on li "Design automated microfluidic systems for high-throughput pharmaceutical qualit…" at bounding box center [298, 150] width 243 height 8
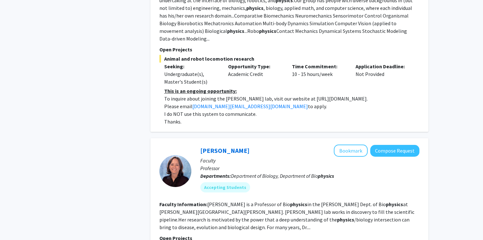
scroll to position [0, 0]
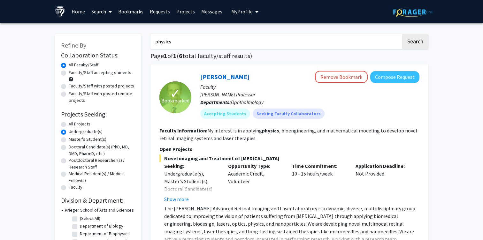
click at [216, 135] on fg-read-more "My interest is in applying physics , bioengineering, and mathematical modeling …" at bounding box center [288, 135] width 258 height 14
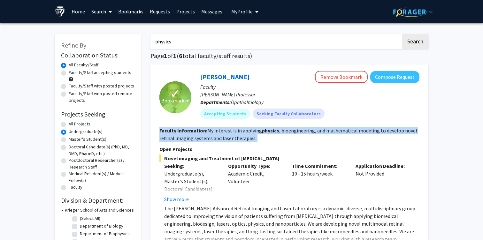
click at [241, 134] on fg-read-more "My interest is in applying physics , bioengineering, and mathematical modeling …" at bounding box center [288, 135] width 258 height 14
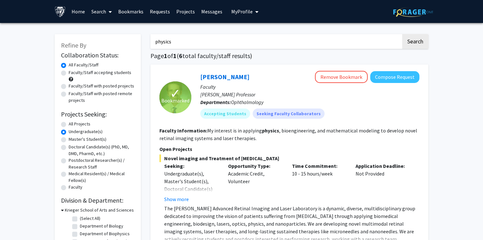
click at [241, 134] on fg-read-more "My interest is in applying physics , bioengineering, and mathematical modeling …" at bounding box center [288, 135] width 258 height 14
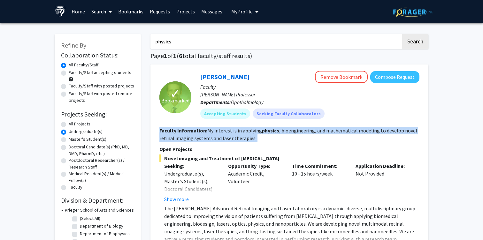
click at [254, 135] on section "Faculty Information: My interest is in applying physics , bioengineering, and m…" at bounding box center [289, 134] width 260 height 15
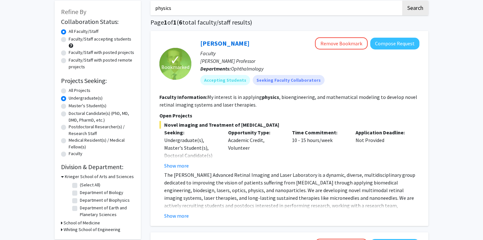
scroll to position [51, 0]
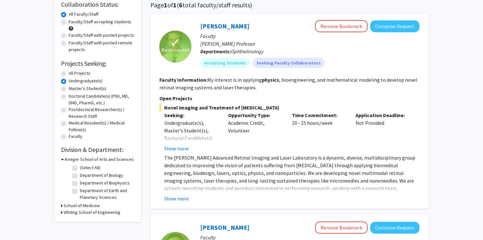
click at [189, 151] on div "Show more" at bounding box center [191, 149] width 54 height 8
click at [182, 149] on button "Show more" at bounding box center [176, 149] width 25 height 8
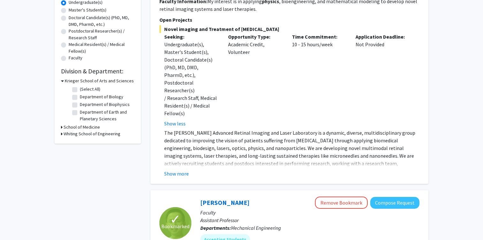
scroll to position [136, 0]
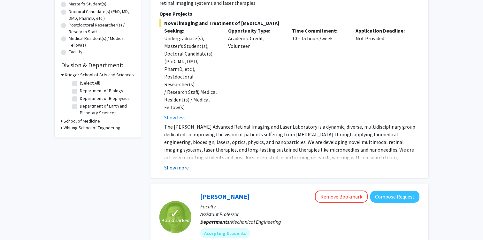
click at [178, 164] on button "Show more" at bounding box center [176, 168] width 25 height 8
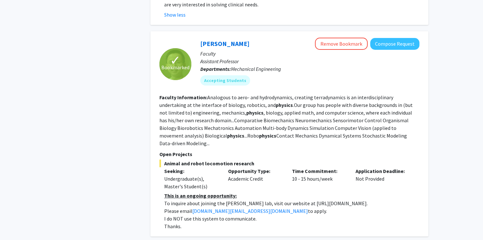
scroll to position [319, 0]
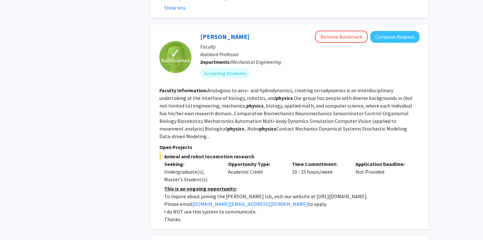
click at [239, 193] on p "To inquire about joining the Chen Li lab, visit our website at https://li.me.jh…" at bounding box center [291, 197] width 255 height 8
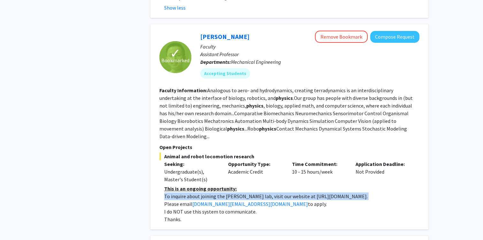
click at [264, 193] on p "To inquire about joining the Chen Li lab, visit our website at https://li.me.jh…" at bounding box center [291, 197] width 255 height 8
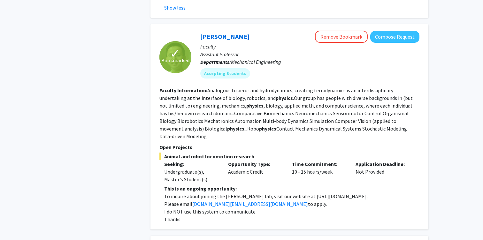
click at [264, 193] on p "To inquire about joining the Chen Li lab, visit our website at https://li.me.jh…" at bounding box center [291, 197] width 255 height 8
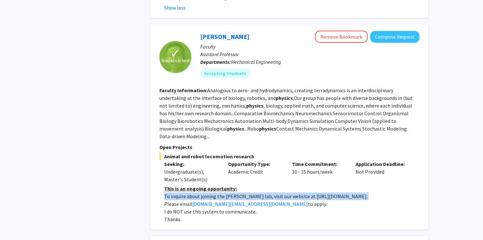
click at [279, 193] on p "To inquire about joining the Chen Li lab, visit our website at https://li.me.jh…" at bounding box center [291, 197] width 255 height 8
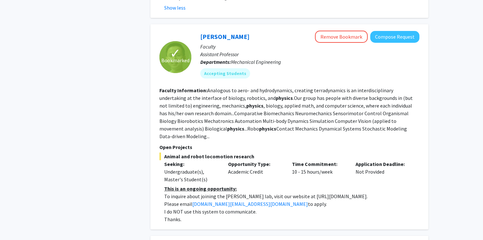
click at [279, 193] on p "To inquire about joining the Chen Li lab, visit our website at https://li.me.jh…" at bounding box center [291, 197] width 255 height 8
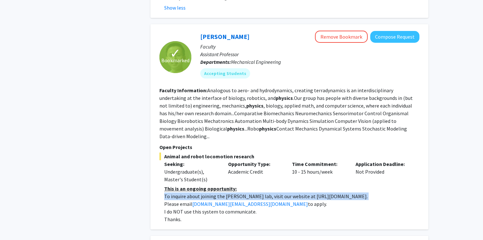
click at [261, 193] on p "To inquire about joining the Chen Li lab, visit our website at https://li.me.jh…" at bounding box center [291, 197] width 255 height 8
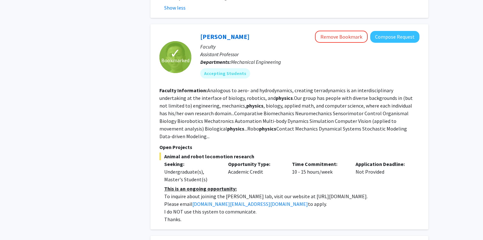
click at [261, 193] on p "To inquire about joining the Chen Li lab, visit our website at https://li.me.jh…" at bounding box center [291, 197] width 255 height 8
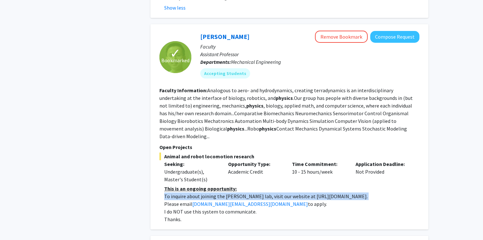
click at [278, 193] on p "To inquire about joining the Chen Li lab, visit our website at https://li.me.jh…" at bounding box center [291, 197] width 255 height 8
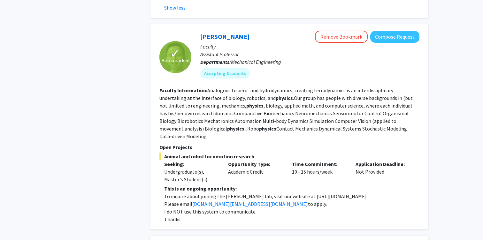
click at [278, 193] on p "To inquire about joining the Chen Li lab, visit our website at https://li.me.jh…" at bounding box center [291, 197] width 255 height 8
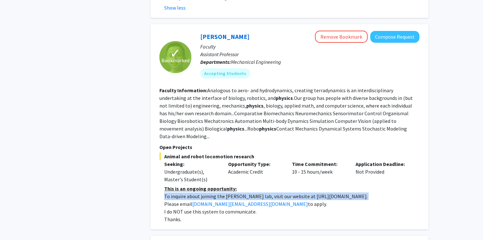
click at [258, 193] on p "To inquire about joining the Chen Li lab, visit our website at https://li.me.jh…" at bounding box center [291, 197] width 255 height 8
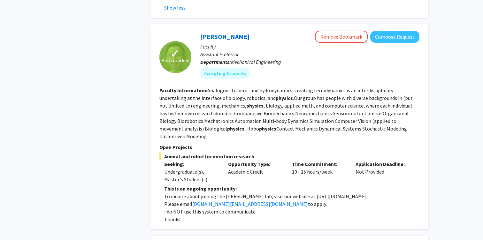
click at [258, 193] on p "To inquire about joining the Chen Li lab, visit our website at https://li.me.jh…" at bounding box center [291, 197] width 255 height 8
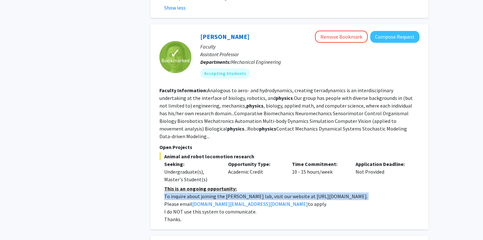
click at [256, 193] on p "To inquire about joining the Chen Li lab, visit our website at https://li.me.jh…" at bounding box center [291, 197] width 255 height 8
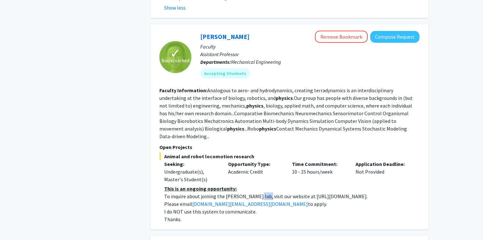
click at [256, 193] on p "To inquire about joining the Chen Li lab, visit our website at https://li.me.jh…" at bounding box center [291, 197] width 255 height 8
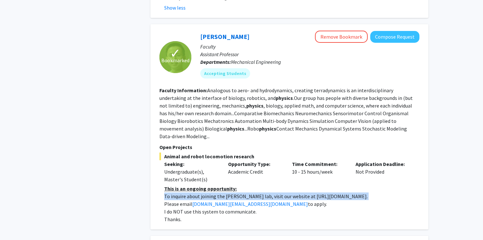
click at [256, 193] on p "To inquire about joining the Chen Li lab, visit our website at https://li.me.jh…" at bounding box center [291, 197] width 255 height 8
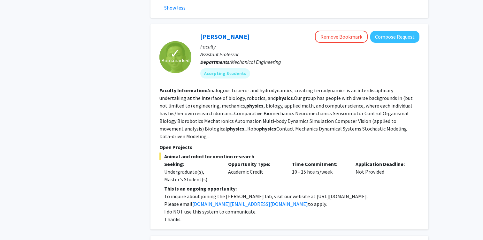
click at [266, 193] on p "To inquire about joining the Chen Li lab, visit our website at https://li.me.jh…" at bounding box center [291, 197] width 255 height 8
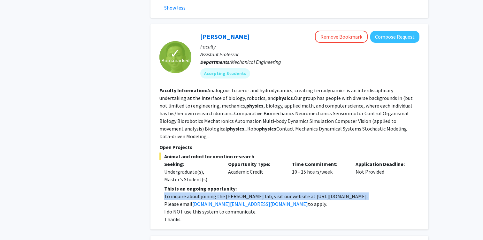
click at [266, 193] on p "To inquire about joining the Chen Li lab, visit our website at https://li.me.jh…" at bounding box center [291, 197] width 255 height 8
click at [258, 193] on p "To inquire about joining the Chen Li lab, visit our website at https://li.me.jh…" at bounding box center [291, 197] width 255 height 8
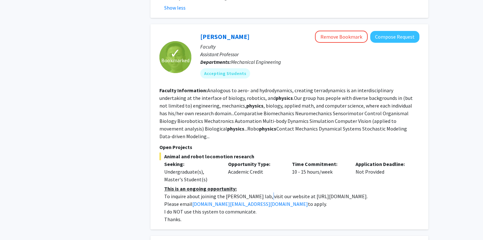
click at [258, 193] on p "To inquire about joining the Chen Li lab, visit our website at https://li.me.jh…" at bounding box center [291, 197] width 255 height 8
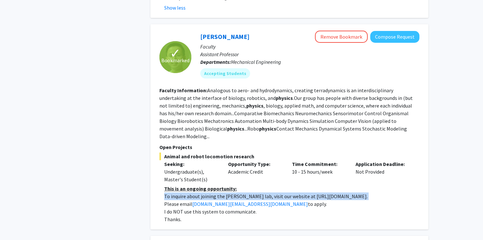
click at [258, 193] on p "To inquire about joining the Chen Li lab, visit our website at https://li.me.jh…" at bounding box center [291, 197] width 255 height 8
click at [277, 193] on p "To inquire about joining the Chen Li lab, visit our website at https://li.me.jh…" at bounding box center [291, 197] width 255 height 8
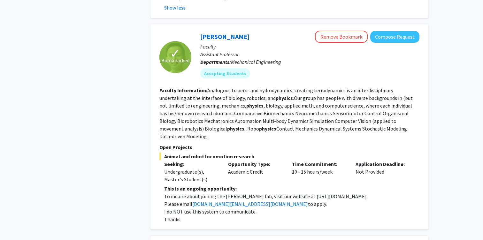
click at [277, 193] on p "To inquire about joining the Chen Li lab, visit our website at https://li.me.jh…" at bounding box center [291, 197] width 255 height 8
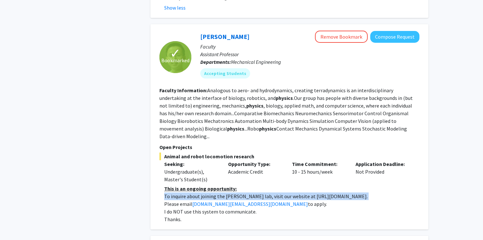
click at [261, 193] on p "To inquire about joining the Chen Li lab, visit our website at https://li.me.jh…" at bounding box center [291, 197] width 255 height 8
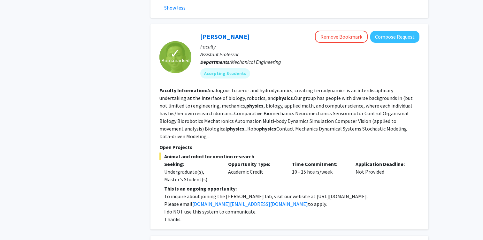
click at [261, 193] on p "To inquire about joining the Chen Li lab, visit our website at https://li.me.jh…" at bounding box center [291, 197] width 255 height 8
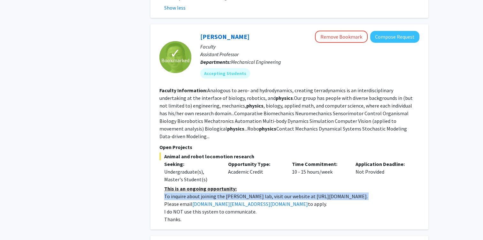
click at [269, 193] on p "To inquire about joining the Chen Li lab, visit our website at https://li.me.jh…" at bounding box center [291, 197] width 255 height 8
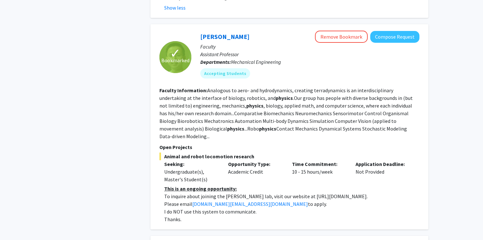
click at [269, 193] on p "To inquire about joining the Chen Li lab, visit our website at https://li.me.jh…" at bounding box center [291, 197] width 255 height 8
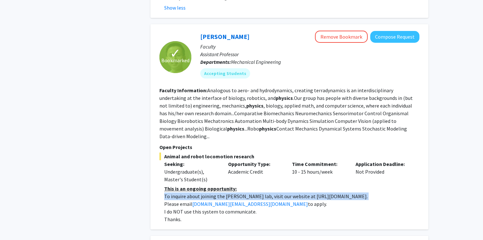
click at [261, 193] on p "To inquire about joining the Chen Li lab, visit our website at https://li.me.jh…" at bounding box center [291, 197] width 255 height 8
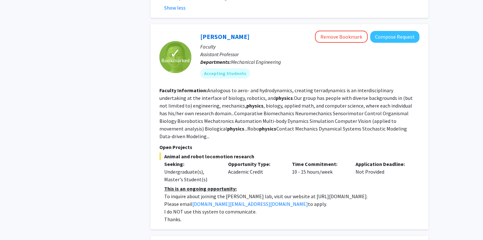
click at [261, 193] on p "To inquire about joining the Chen Li lab, visit our website at https://li.me.jh…" at bounding box center [291, 197] width 255 height 8
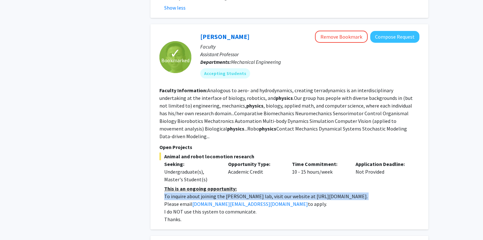
click at [270, 193] on p "To inquire about joining the Chen Li lab, visit our website at https://li.me.jh…" at bounding box center [291, 197] width 255 height 8
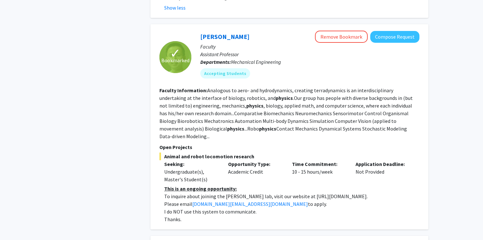
click at [270, 193] on p "To inquire about joining the Chen Li lab, visit our website at https://li.me.jh…" at bounding box center [291, 197] width 255 height 8
click at [254, 193] on p "To inquire about joining the Chen Li lab, visit our website at https://li.me.jh…" at bounding box center [291, 197] width 255 height 8
click at [214, 33] on link "Chen Li" at bounding box center [224, 37] width 49 height 8
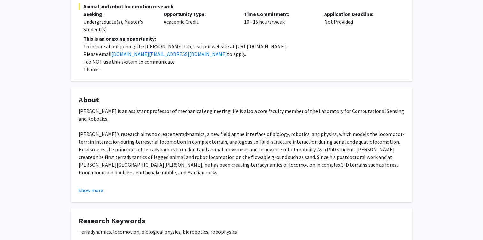
scroll to position [145, 0]
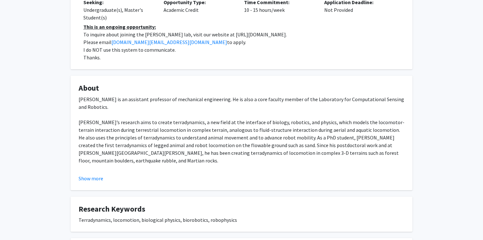
click at [93, 183] on fg-card "About Chen Li is an assistant professor of mechanical engineering. He is also a…" at bounding box center [242, 133] width 342 height 115
click at [96, 176] on button "Show more" at bounding box center [91, 179] width 25 height 8
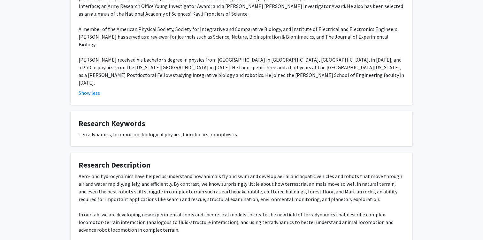
scroll to position [379, 0]
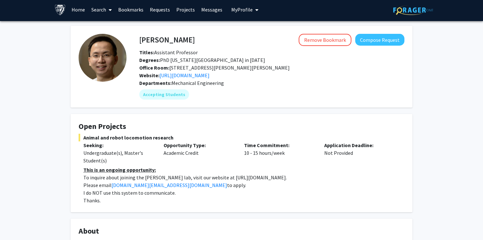
scroll to position [0, 0]
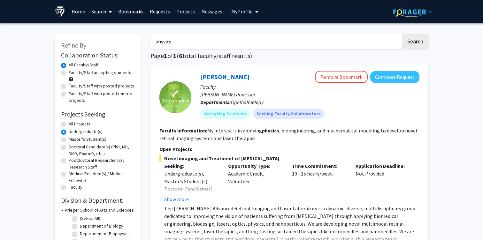
click at [128, 14] on link "Bookmarks" at bounding box center [131, 11] width 32 height 22
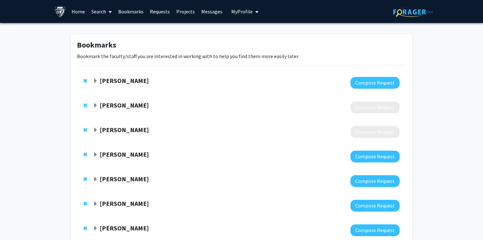
click at [85, 81] on span "Remove David Kaplan from bookmarks" at bounding box center [85, 80] width 4 height 5
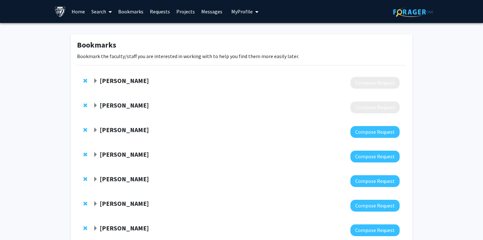
click at [100, 73] on div "Surjeet Rajendran Compose Request" at bounding box center [241, 83] width 329 height 25
click at [100, 78] on strong "Surjeet Rajendran" at bounding box center [124, 81] width 49 height 8
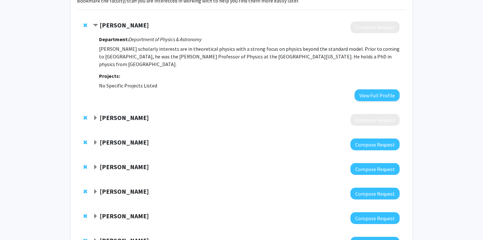
scroll to position [84, 0]
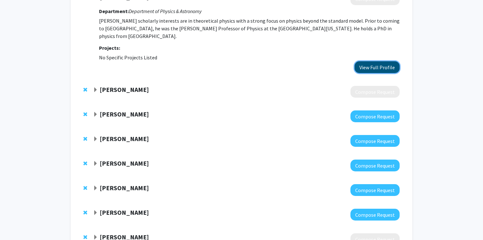
click at [377, 69] on button "View Full Profile" at bounding box center [377, 67] width 45 height 12
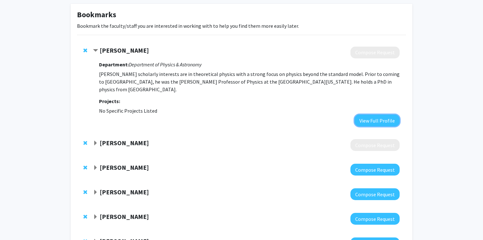
scroll to position [0, 0]
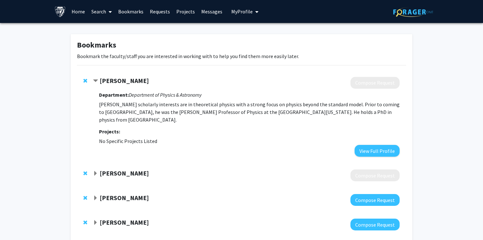
click at [84, 80] on span "Remove Surjeet Rajendran from bookmarks" at bounding box center [85, 80] width 4 height 5
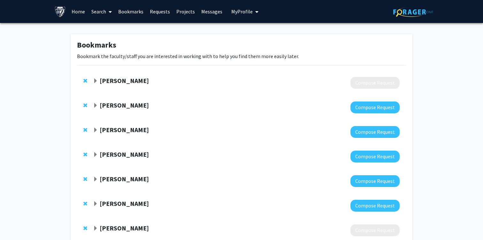
click at [84, 80] on span "Remove Dan Reich from bookmarks" at bounding box center [85, 80] width 4 height 5
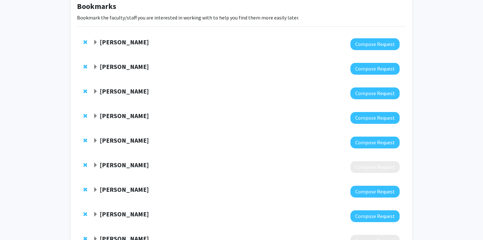
scroll to position [46, 0]
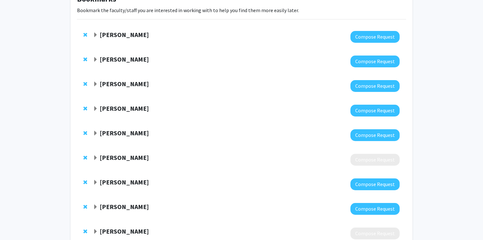
click at [103, 156] on strong "Henry Halperin" at bounding box center [124, 158] width 49 height 8
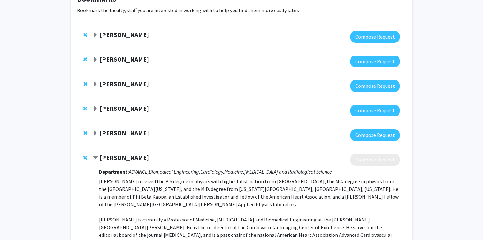
click at [81, 155] on div "Henry Halperin Compose Request Department: ADVANCE, Biomedical Engineering, Car…" at bounding box center [241, 225] width 329 height 154
click at [85, 156] on span "Remove Henry Halperin from bookmarks" at bounding box center [85, 157] width 4 height 5
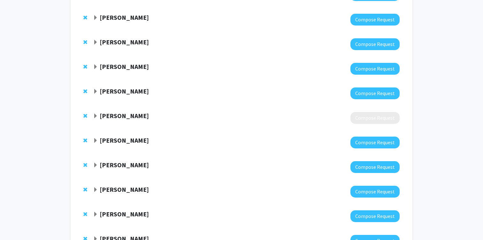
scroll to position [134, 0]
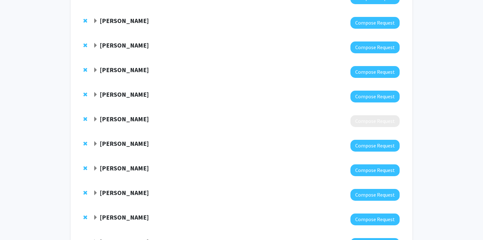
click at [122, 122] on strong "Sung-Min Cho" at bounding box center [124, 119] width 49 height 8
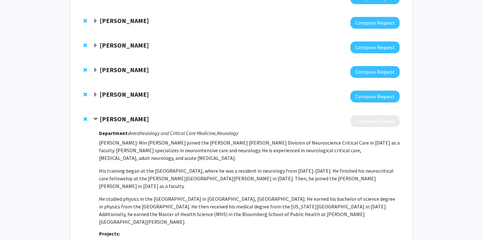
click at [85, 119] on span "Remove Sung-Min Cho from bookmarks" at bounding box center [85, 119] width 4 height 5
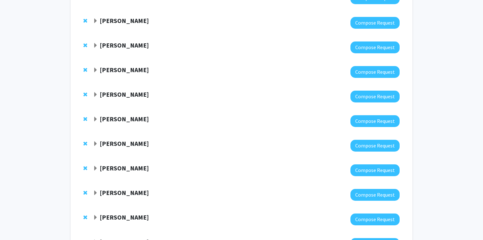
scroll to position [239, 0]
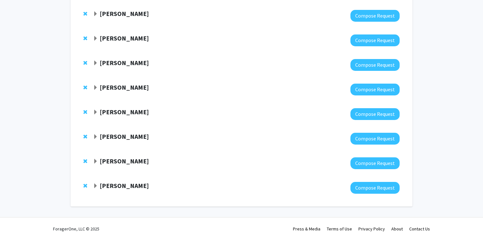
click at [113, 188] on strong "Sixuan Li" at bounding box center [124, 186] width 49 height 8
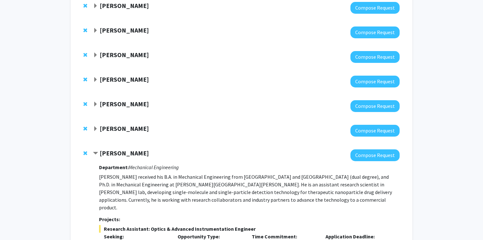
scroll to position [224, 0]
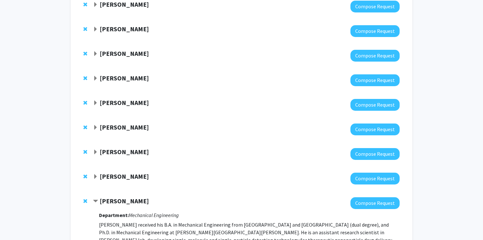
click at [118, 183] on div at bounding box center [246, 179] width 307 height 12
click at [114, 179] on strong "Arvind Pathak" at bounding box center [124, 177] width 49 height 8
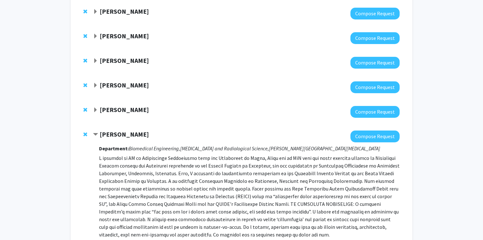
scroll to position [290, 0]
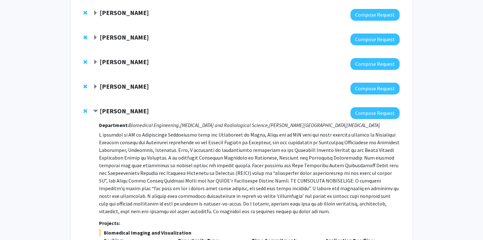
click at [117, 90] on strong "Ryan Hurley" at bounding box center [124, 86] width 49 height 8
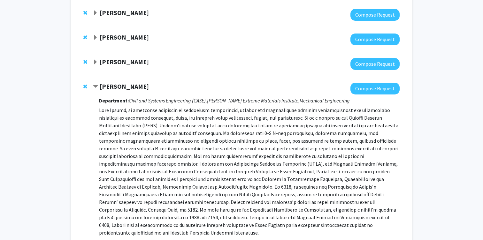
click at [117, 62] on strong "Laszlo Kecskes" at bounding box center [124, 62] width 49 height 8
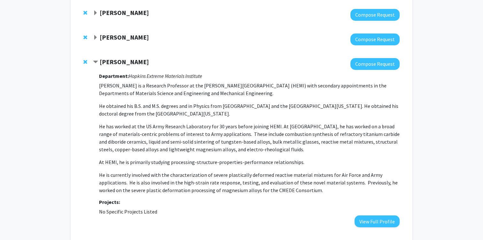
click at [127, 40] on strong "Somnath Ghosh" at bounding box center [124, 37] width 49 height 8
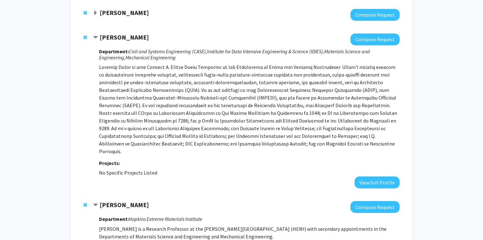
click at [136, 16] on strong "Tyrel McQueen" at bounding box center [124, 13] width 49 height 8
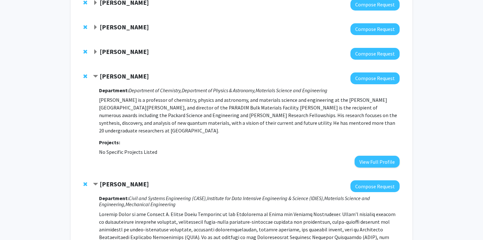
scroll to position [224, 0]
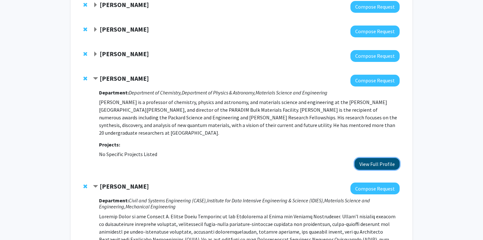
click at [392, 158] on button "View Full Profile" at bounding box center [377, 164] width 45 height 12
click at [104, 56] on strong "George Sgouros" at bounding box center [124, 54] width 49 height 8
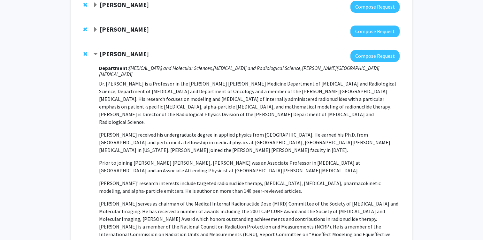
click at [104, 56] on strong "George Sgouros" at bounding box center [124, 54] width 49 height 8
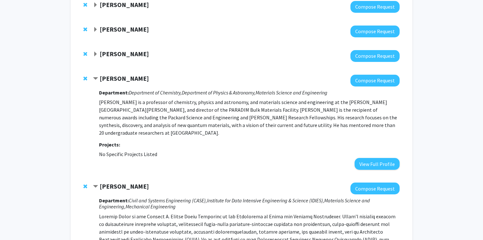
click at [100, 27] on strong "Michael Schär" at bounding box center [124, 29] width 49 height 8
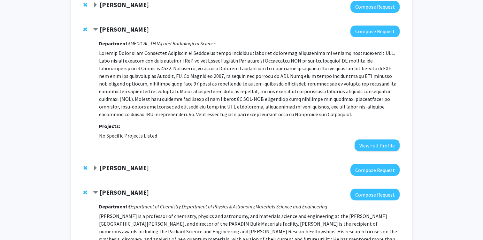
click at [102, 28] on strong "Michael Schär" at bounding box center [124, 29] width 49 height 8
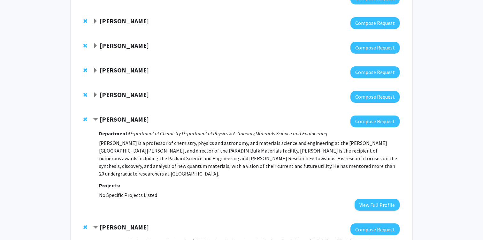
scroll to position [170, 0]
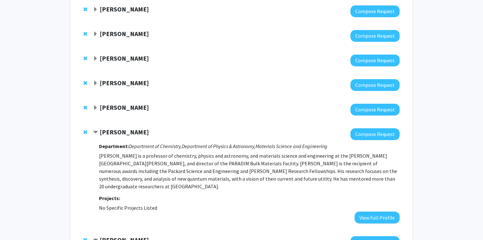
click at [105, 56] on strong "Chen Li" at bounding box center [124, 58] width 49 height 8
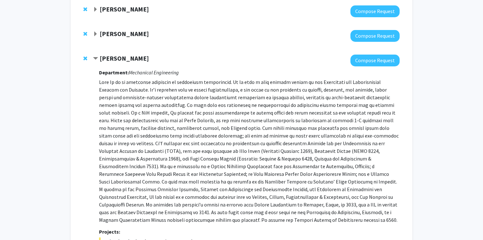
click at [105, 56] on strong "Chen Li" at bounding box center [124, 58] width 49 height 8
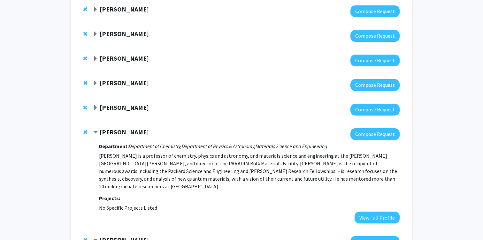
click at [111, 41] on div at bounding box center [246, 36] width 307 height 12
click at [111, 34] on strong "Yannis Paulus" at bounding box center [124, 34] width 49 height 8
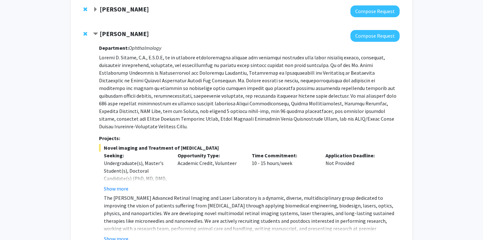
click at [111, 34] on strong "Yannis Paulus" at bounding box center [124, 34] width 49 height 8
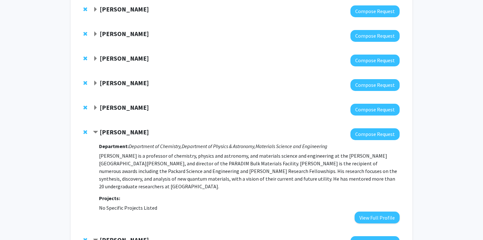
click at [116, 18] on div "Andrei Gritsan Compose Request" at bounding box center [241, 11] width 329 height 25
click at [116, 13] on strong "[PERSON_NAME]" at bounding box center [124, 9] width 49 height 8
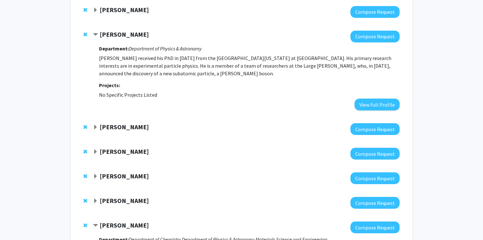
scroll to position [140, 0]
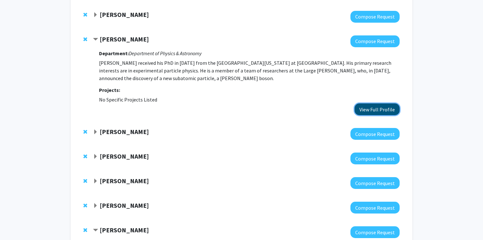
click at [373, 109] on button "View Full Profile" at bounding box center [377, 110] width 45 height 12
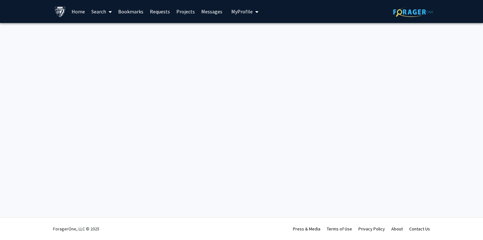
click at [187, 13] on link "Projects" at bounding box center [185, 11] width 25 height 22
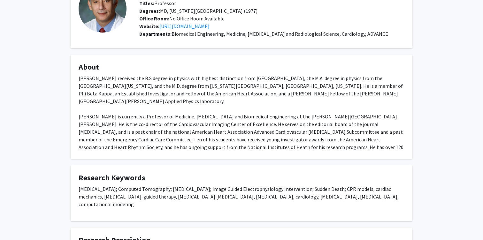
scroll to position [16, 0]
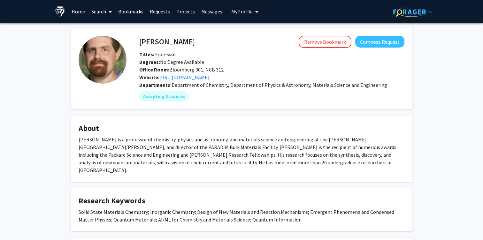
click at [214, 155] on div "[PERSON_NAME] is a professor of chemistry, physics and astronomy, and materials…" at bounding box center [242, 155] width 326 height 38
click at [214, 155] on div "Tyrel M. McQueen is a professor of chemistry, physics and astronomy, and materi…" at bounding box center [242, 155] width 326 height 38
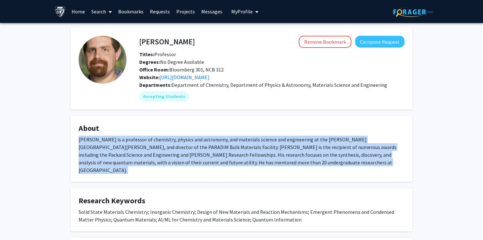
click at [214, 155] on div "Tyrel M. McQueen is a professor of chemistry, physics and astronomy, and materi…" at bounding box center [242, 155] width 326 height 38
click at [193, 156] on div "Tyrel M. McQueen is a professor of chemistry, physics and astronomy, and materi…" at bounding box center [242, 155] width 326 height 38
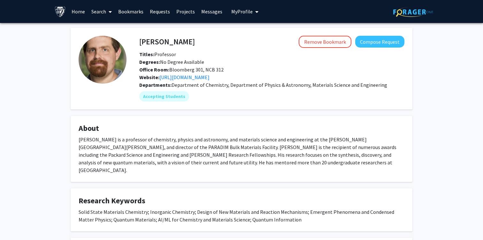
click at [193, 156] on div "Tyrel M. McQueen is a professor of chemistry, physics and astronomy, and materi…" at bounding box center [242, 155] width 326 height 38
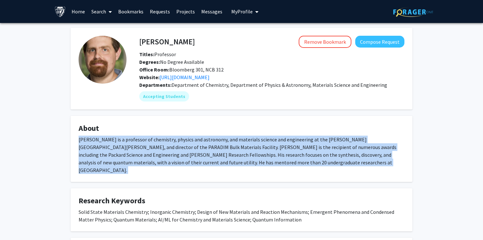
click at [219, 148] on div "Tyrel M. McQueen is a professor of chemistry, physics and astronomy, and materi…" at bounding box center [242, 155] width 326 height 38
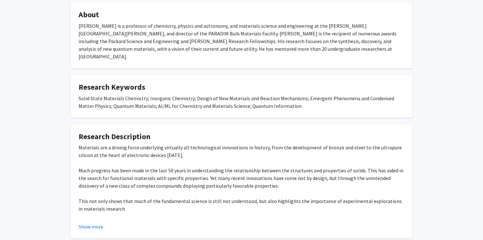
scroll to position [118, 0]
